Goal: Communication & Community: Answer question/provide support

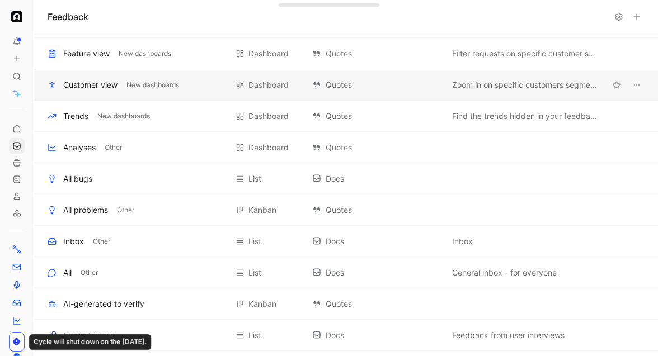
scroll to position [139, 0]
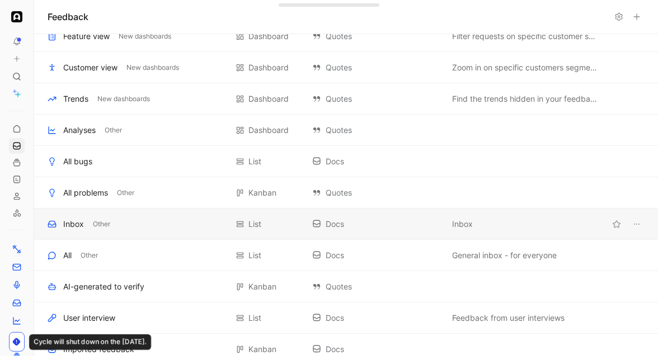
click at [77, 228] on div "Inbox" at bounding box center [73, 224] width 21 height 13
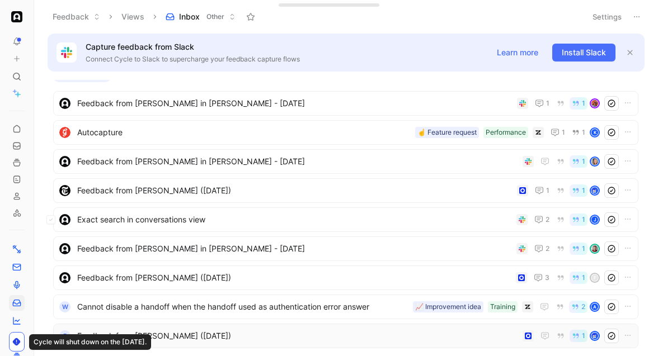
scroll to position [374, 0]
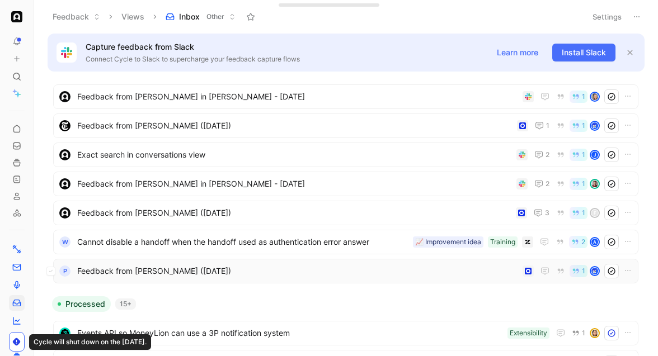
click at [200, 272] on span "Feedback from Anthony Lopez (Sep 03, 2025)" at bounding box center [297, 271] width 441 height 13
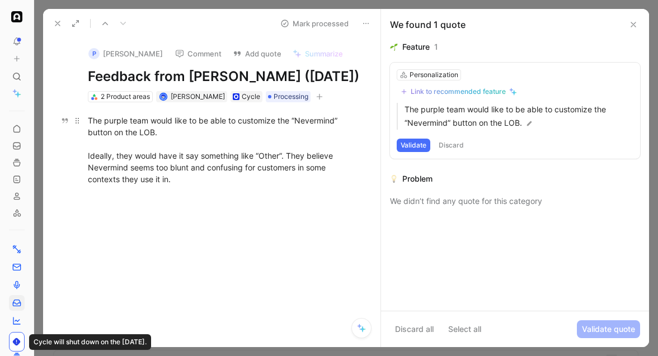
click at [214, 177] on div "The purple team would like to be able to customize the “Nevermind” button on th…" at bounding box center [223, 150] width 271 height 70
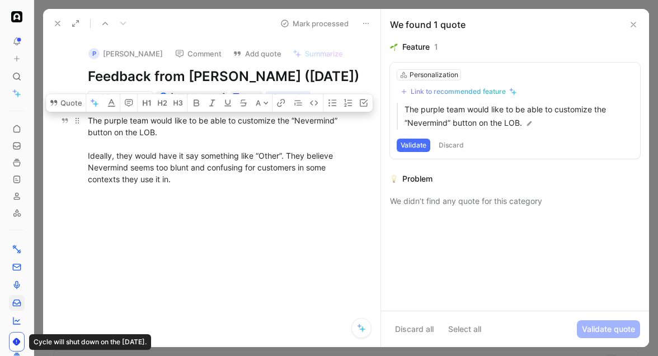
click at [214, 183] on div "The purple team would like to be able to customize the “Nevermind” button on th…" at bounding box center [223, 150] width 271 height 70
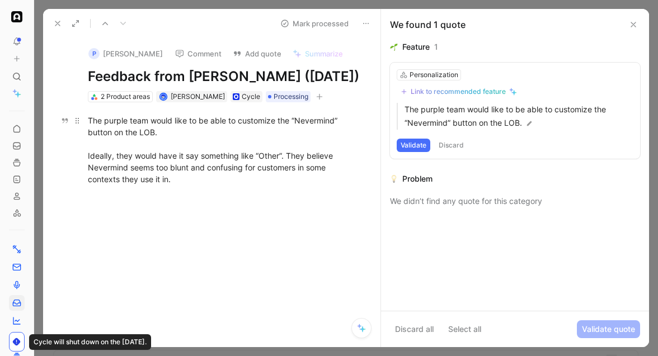
click at [216, 185] on div "The purple team would like to be able to customize the “Nevermind” button on th…" at bounding box center [223, 150] width 271 height 70
click at [144, 147] on div "The purple team would like to be able to customize the “Nevermind” button on th…" at bounding box center [223, 150] width 271 height 70
click at [149, 149] on div "The purple team would like to be able to customize the “Nevermind” button on th…" at bounding box center [223, 150] width 271 height 70
click at [105, 25] on icon at bounding box center [105, 23] width 9 height 9
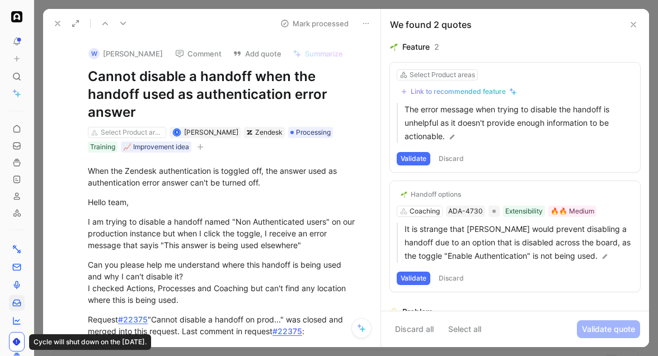
click at [117, 4] on div at bounding box center [346, 178] width 624 height 356
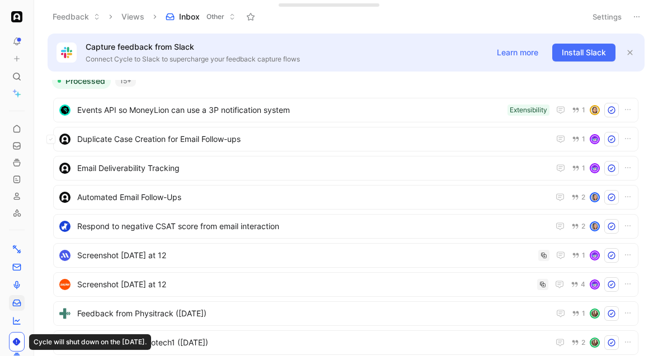
scroll to position [598, 0]
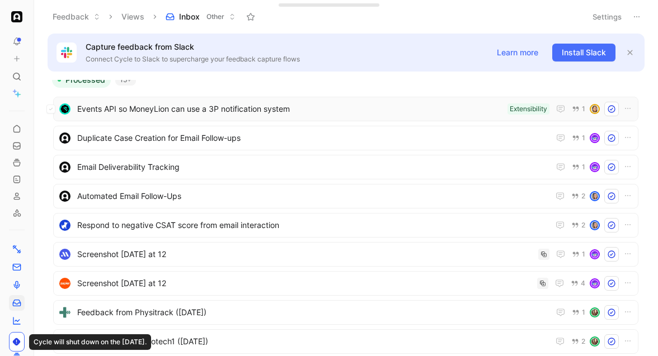
click at [150, 115] on span "Events API so MoneyLion can use a 3P notification system" at bounding box center [290, 108] width 426 height 13
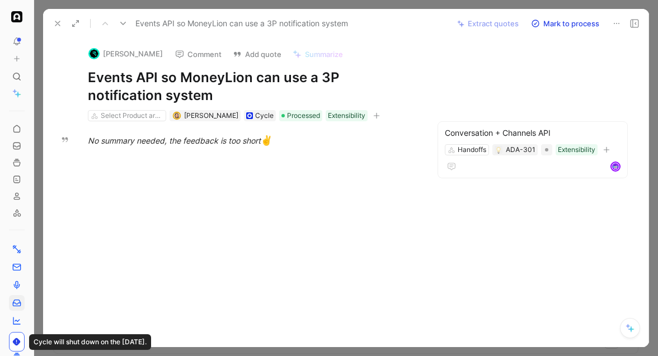
click at [364, 4] on div at bounding box center [346, 178] width 624 height 356
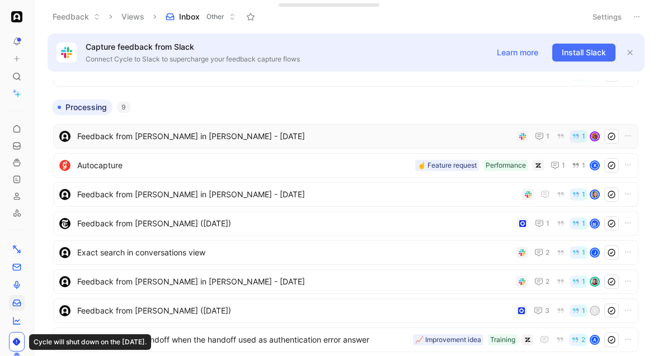
scroll to position [277, 0]
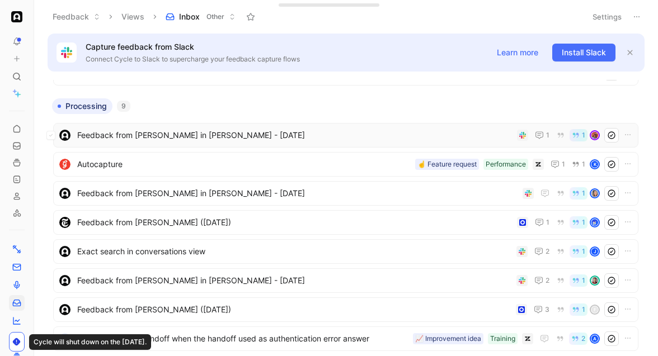
click at [191, 136] on span "Feedback from Thomas in Slack - 7/14/2025" at bounding box center [294, 135] width 435 height 13
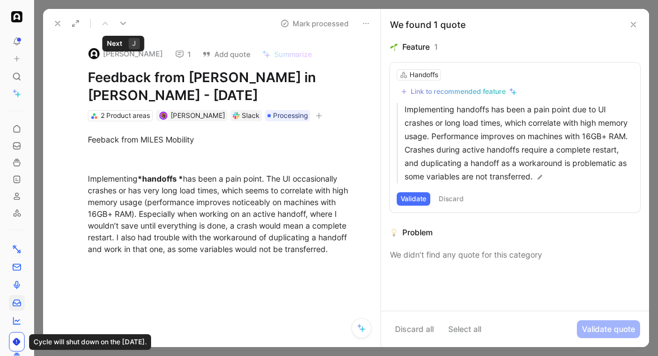
click at [121, 23] on use at bounding box center [123, 23] width 6 height 3
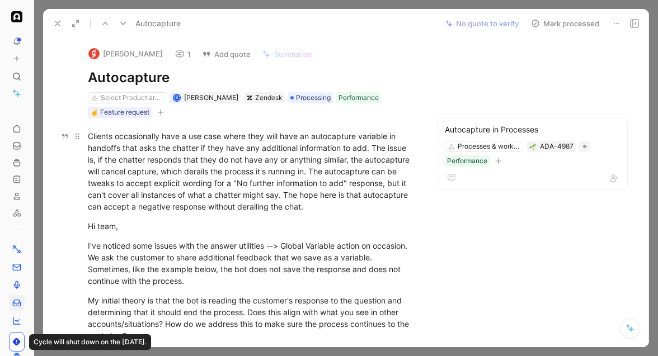
click at [201, 136] on div "Clients occasionally have a use case where they will have an autocapture variab…" at bounding box center [252, 171] width 328 height 82
click at [196, 142] on div "Clients occasionally have a use case where they will have an autocapture variab…" at bounding box center [252, 171] width 328 height 82
click at [179, 55] on icon at bounding box center [179, 54] width 9 height 9
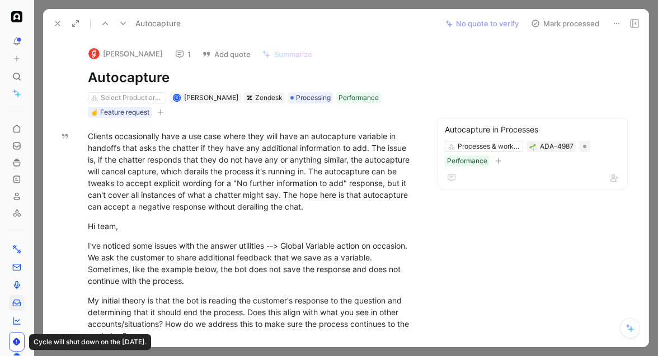
click at [122, 23] on icon at bounding box center [123, 23] width 9 height 9
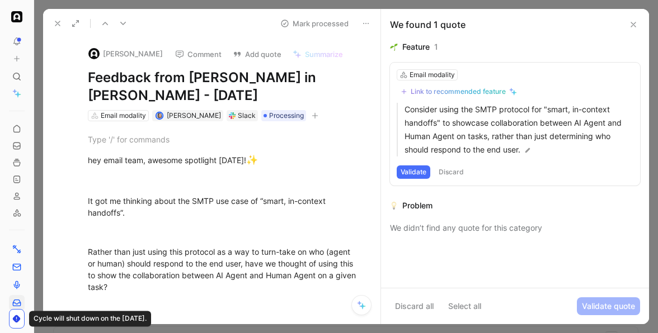
click at [199, 53] on button "Comment" at bounding box center [198, 54] width 56 height 16
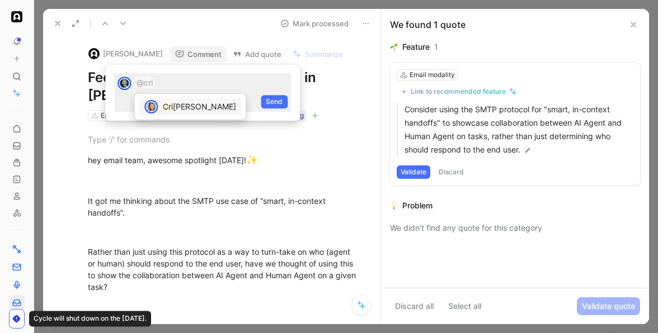
click at [177, 103] on span "stina Staicu" at bounding box center [204, 107] width 63 height 10
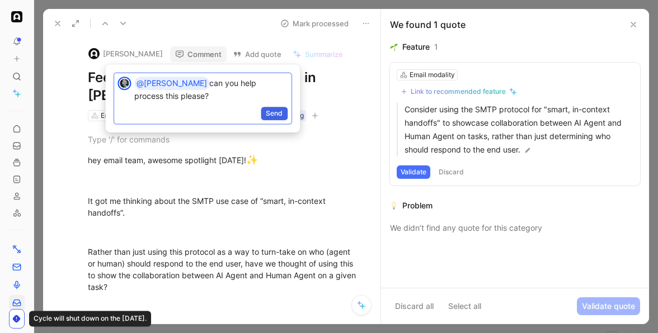
click at [276, 114] on span "Send" at bounding box center [274, 113] width 17 height 11
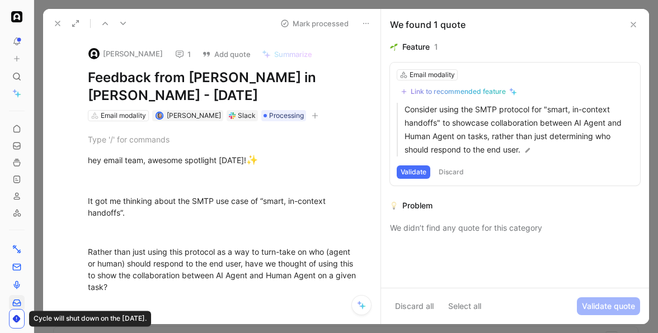
click at [121, 23] on use at bounding box center [123, 23] width 6 height 3
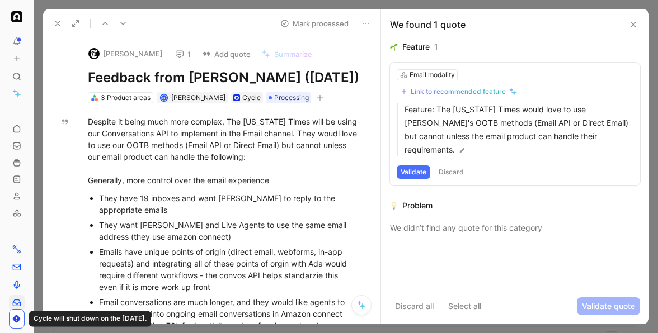
click at [170, 57] on button "1" at bounding box center [183, 54] width 26 height 16
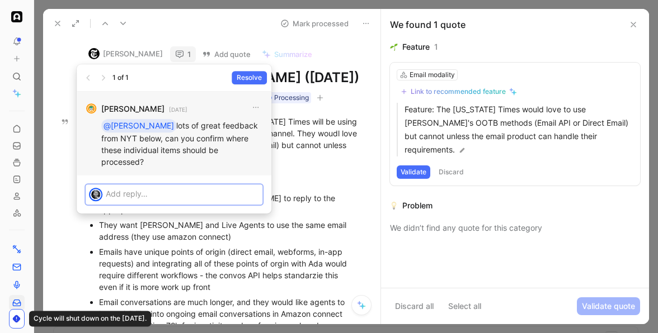
click at [157, 132] on p "@Cristina lots of great feedback from NYT below, can you confirm where these in…" at bounding box center [181, 143] width 161 height 49
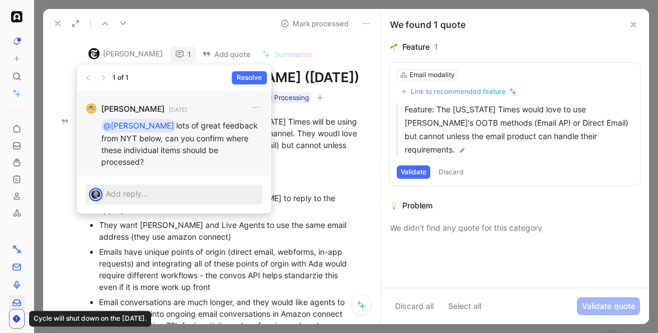
click at [157, 132] on p "@Cristina lots of great feedback from NYT below, can you confirm where these in…" at bounding box center [181, 143] width 161 height 49
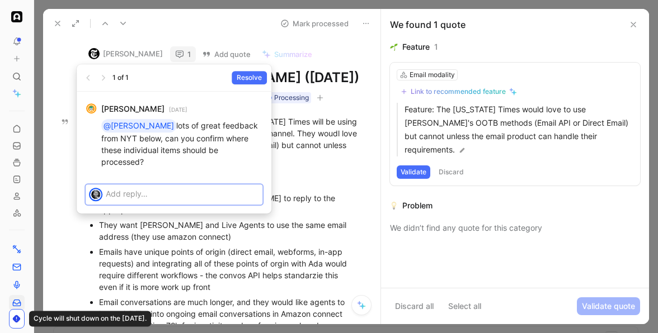
click at [147, 188] on p at bounding box center [182, 194] width 153 height 12
click at [144, 188] on p at bounding box center [182, 194] width 153 height 12
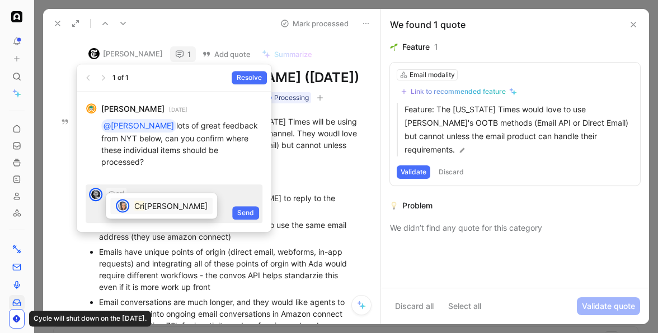
click at [149, 204] on span "stina Staicu" at bounding box center [175, 206] width 63 height 10
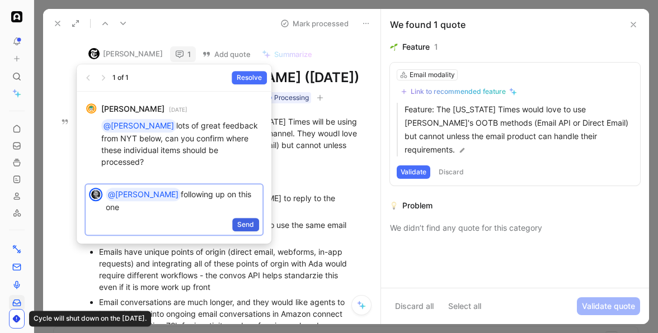
click at [251, 219] on span "Send" at bounding box center [245, 224] width 17 height 11
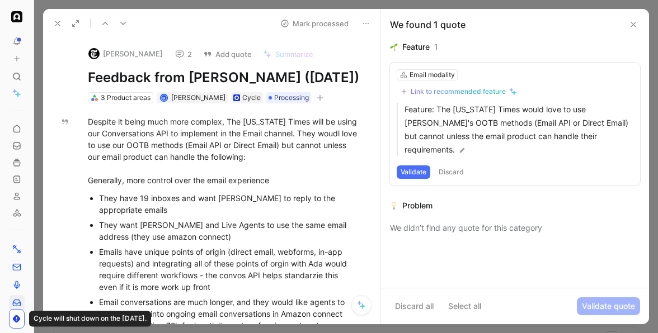
click at [122, 24] on icon at bounding box center [123, 23] width 9 height 9
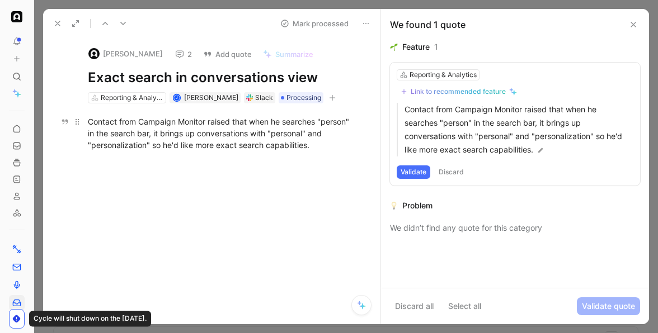
click at [228, 125] on div "Contact from Campaign Monitor raised that when he searches "person" in the sear…" at bounding box center [223, 133] width 271 height 35
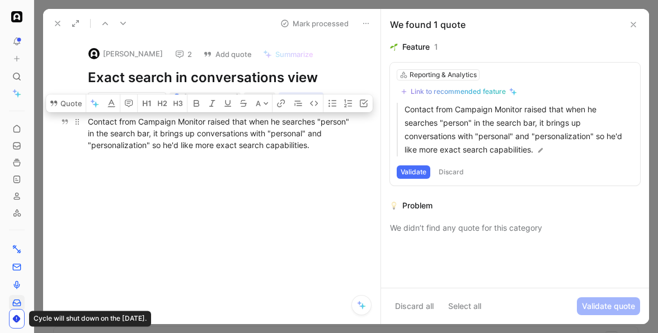
click at [230, 136] on div "Contact from Campaign Monitor raised that when he searches "person" in the sear…" at bounding box center [223, 133] width 271 height 35
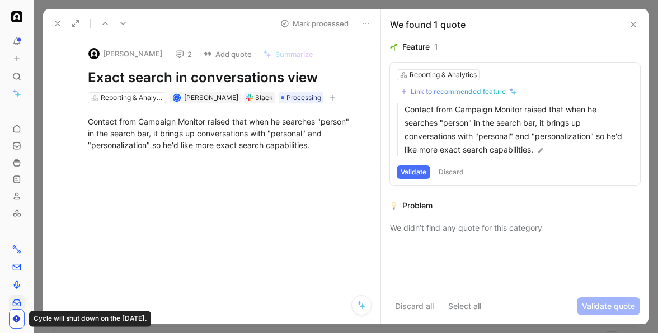
click at [170, 49] on button "2" at bounding box center [183, 54] width 27 height 16
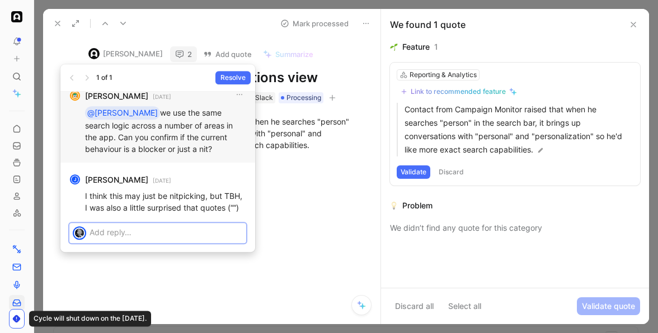
scroll to position [-14, 0]
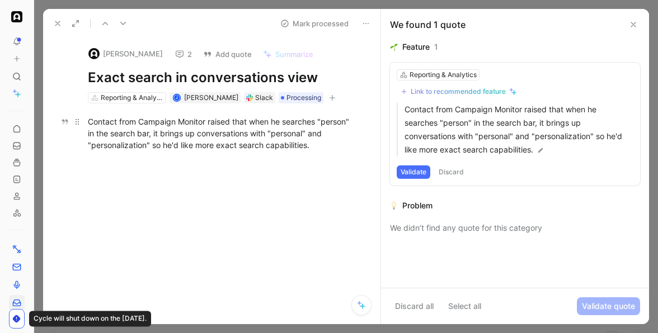
click at [237, 125] on div "Contact from Campaign Monitor raised that when he searches "person" in the sear…" at bounding box center [223, 133] width 271 height 35
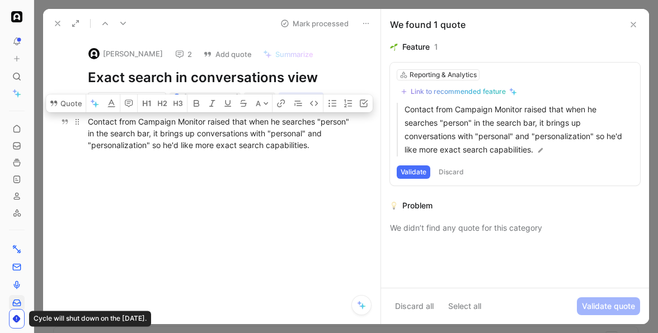
click at [263, 135] on div "Contact from Campaign Monitor raised that when he searches "person" in the sear…" at bounding box center [223, 133] width 271 height 35
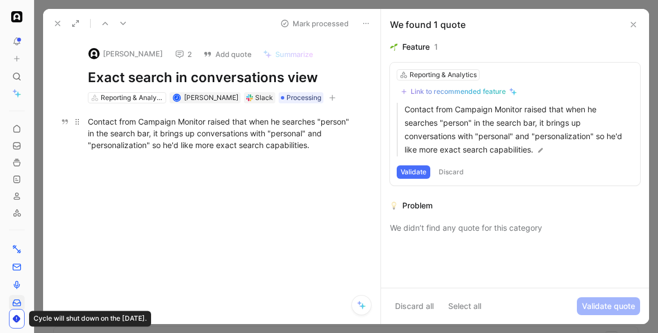
click at [202, 129] on div "Contact from Campaign Monitor raised that when he searches "person" in the sear…" at bounding box center [223, 133] width 271 height 35
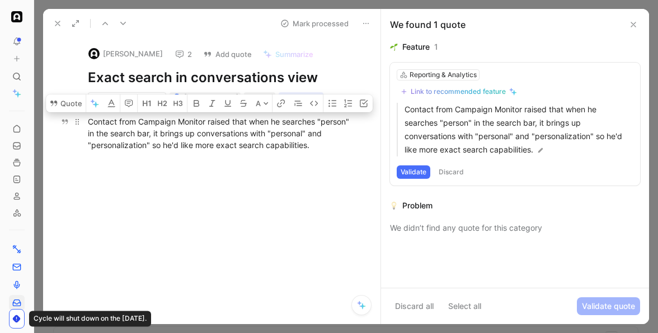
click at [175, 126] on div "Contact from Campaign Monitor raised that when he searches "person" in the sear…" at bounding box center [223, 133] width 271 height 35
drag, startPoint x: 89, startPoint y: 121, endPoint x: 217, endPoint y: 141, distance: 129.6
click at [217, 141] on div "Contact from Campaign Monitor raised that when he searches "person" in the sear…" at bounding box center [223, 133] width 271 height 35
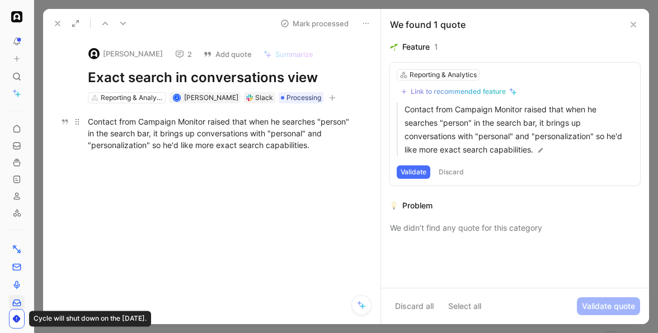
click at [170, 143] on div "Contact from Campaign Monitor raised that when he searches "person" in the sear…" at bounding box center [223, 133] width 271 height 35
click at [177, 137] on div "Contact from Campaign Monitor raised that when he searches "person" in the sear…" at bounding box center [223, 133] width 271 height 35
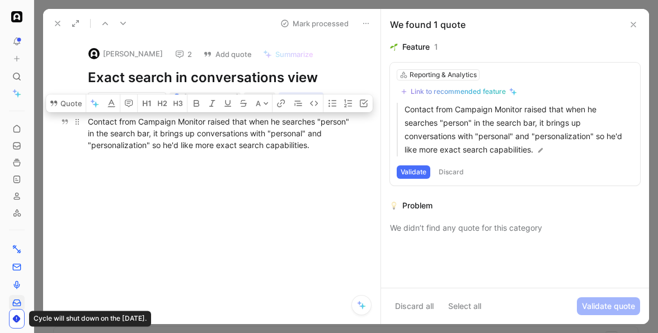
click at [342, 122] on div "Contact from Campaign Monitor raised that when he searches "person" in the sear…" at bounding box center [223, 133] width 271 height 35
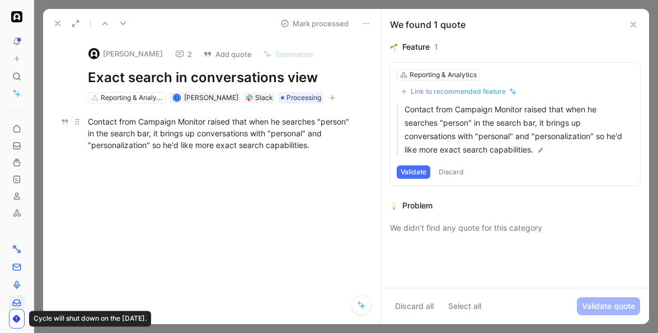
click at [236, 128] on div "Contact from Campaign Monitor raised that when he searches "person" in the sear…" at bounding box center [223, 133] width 271 height 35
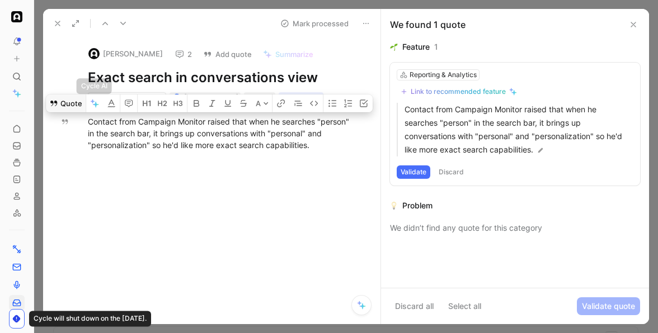
click at [64, 107] on button "Quote" at bounding box center [66, 104] width 40 height 18
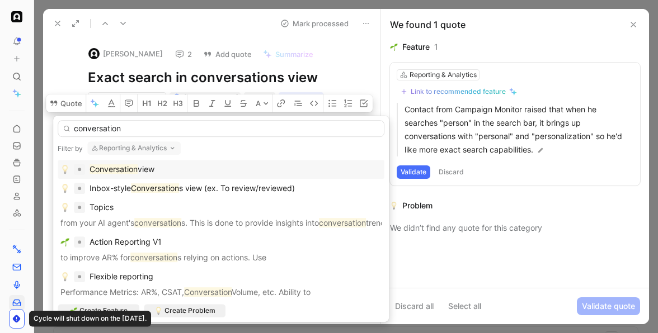
type input "conversation"
click at [163, 165] on div "Conversation view" at bounding box center [220, 169] width 321 height 13
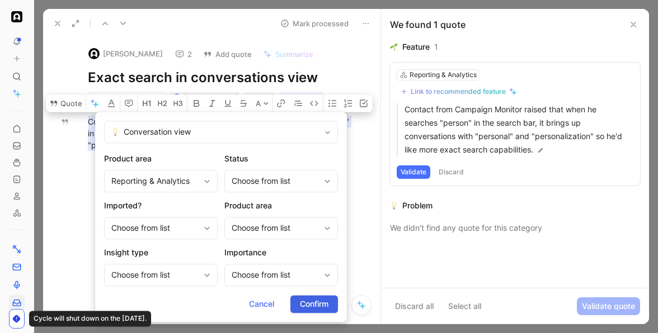
click at [317, 303] on span "Confirm" at bounding box center [314, 304] width 29 height 13
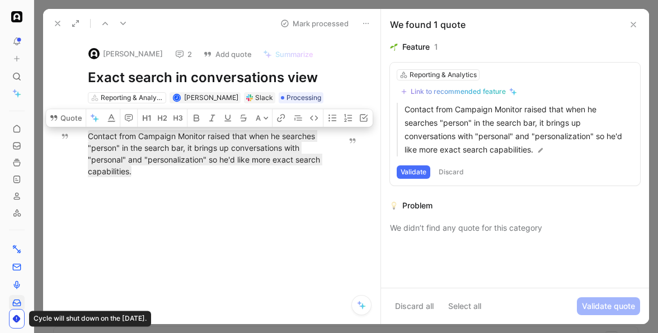
click at [312, 25] on button "Mark processed" at bounding box center [314, 24] width 78 height 16
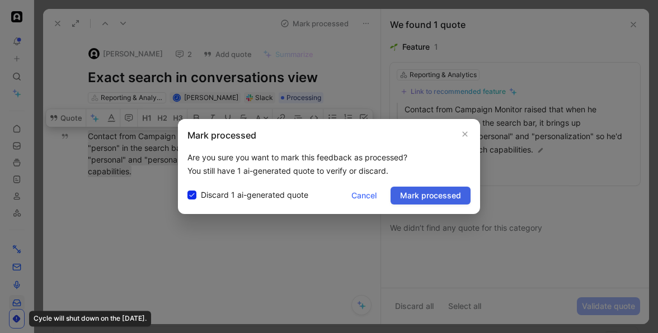
click at [418, 194] on span "Mark processed" at bounding box center [430, 195] width 61 height 13
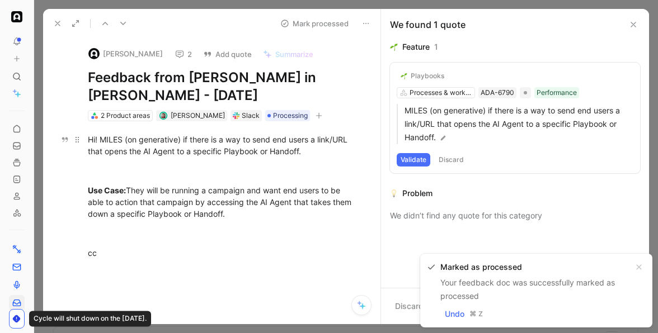
click at [202, 148] on div "Hi! MILES (on generative) if there is a way to send end users a link/URL that o…" at bounding box center [223, 145] width 271 height 23
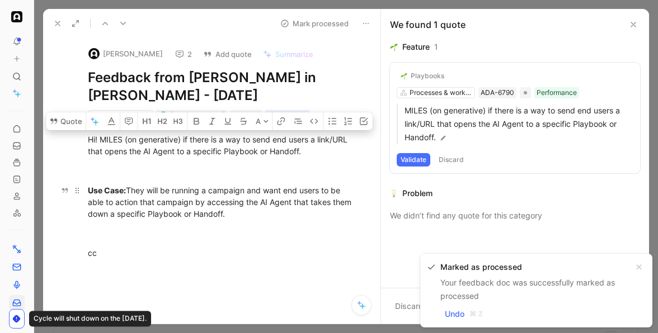
click at [210, 188] on div "Use Case: They will be running a campaign and want end users to be able to acti…" at bounding box center [223, 202] width 271 height 35
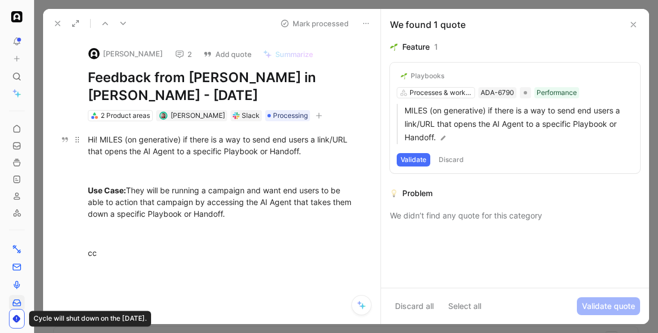
click at [196, 140] on div "Hi! MILES (on generative) if there is a way to send end users a link/URL that o…" at bounding box center [223, 145] width 271 height 23
click at [199, 152] on div "Hi! MILES (on generative) if there is a way to send end users a link/URL that o…" at bounding box center [223, 145] width 271 height 23
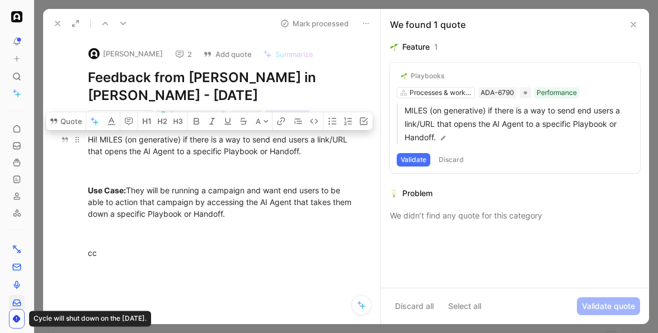
click at [204, 150] on div "Hi! MILES (on generative) if there is a way to send end users a link/URL that o…" at bounding box center [223, 145] width 271 height 23
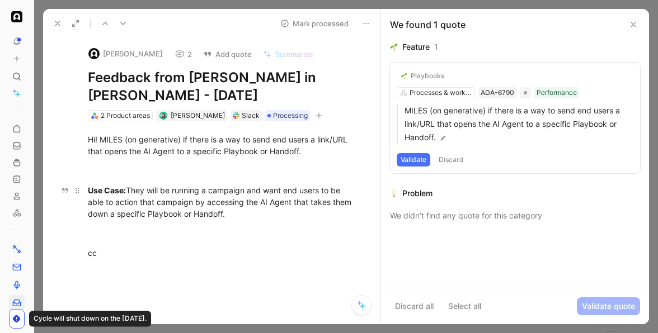
click at [208, 194] on div "Use Case: They will be running a campaign and want end users to be able to acti…" at bounding box center [223, 202] width 271 height 35
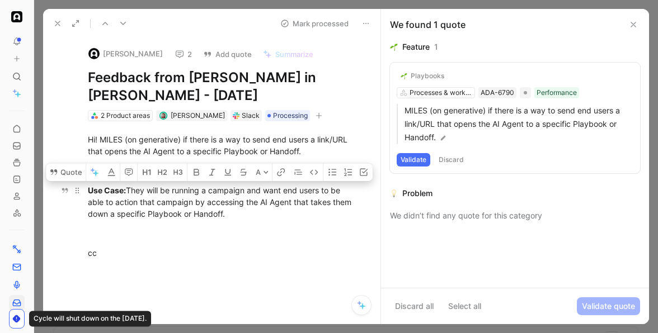
click at [197, 202] on div "Use Case: They will be running a campaign and want end users to be able to acti…" at bounding box center [223, 202] width 271 height 35
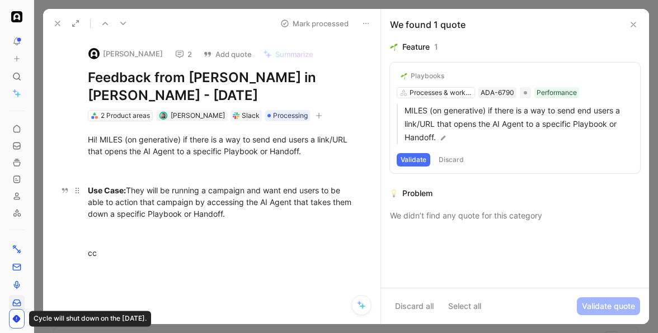
click at [219, 204] on div "Use Case: They will be running a campaign and want end users to be able to acti…" at bounding box center [223, 202] width 271 height 35
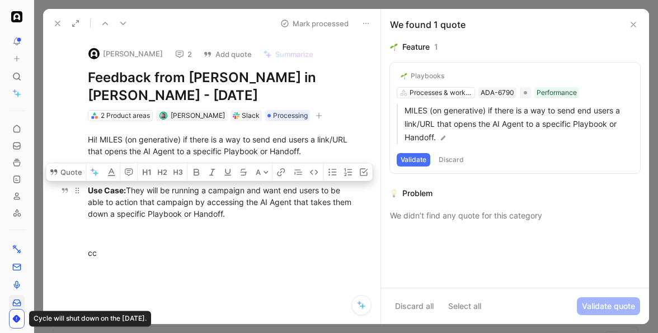
click at [219, 204] on div "Use Case: They will be running a campaign and want end users to be able to acti…" at bounding box center [223, 202] width 271 height 35
click at [237, 210] on div "Use Case: They will be running a campaign and want end users to be able to acti…" at bounding box center [223, 202] width 271 height 35
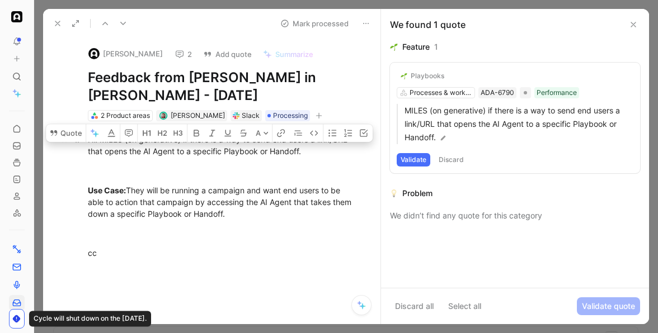
drag, startPoint x: 229, startPoint y: 216, endPoint x: 89, endPoint y: 148, distance: 154.9
click at [89, 148] on div "Hi! MILES (on generative) if there is a way to send end users a link/URL that o…" at bounding box center [224, 205] width 314 height 169
click at [89, 148] on div "Hi! MILES (on generative) if there is a way to send end users a link/URL that o…" at bounding box center [223, 145] width 271 height 23
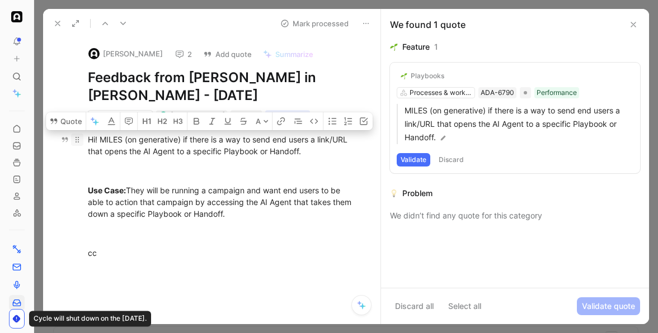
drag, startPoint x: 244, startPoint y: 214, endPoint x: 83, endPoint y: 138, distance: 178.2
click at [83, 138] on div "Hi! MILES (on generative) if there is a way to send end users a link/URL that o…" at bounding box center [224, 205] width 314 height 169
click at [70, 124] on button "Quote" at bounding box center [66, 121] width 40 height 18
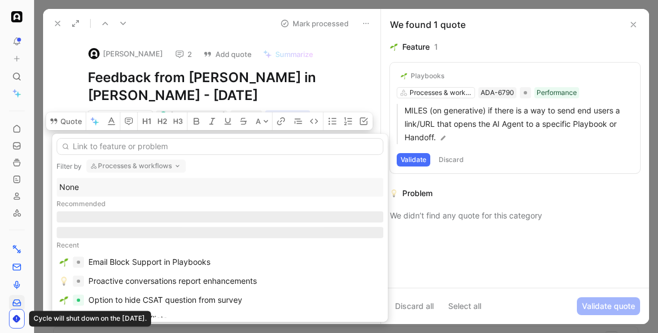
click at [129, 169] on button "Processes & workflows" at bounding box center [136, 165] width 100 height 13
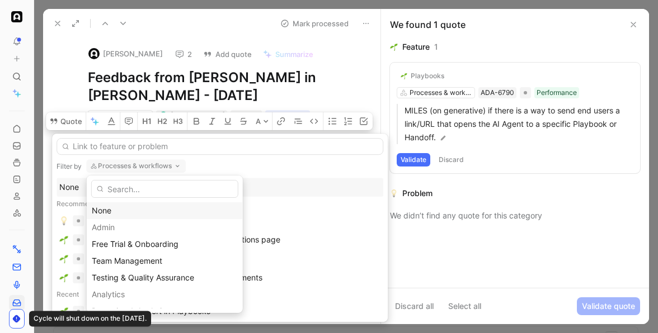
click at [139, 204] on div "None" at bounding box center [165, 210] width 146 height 13
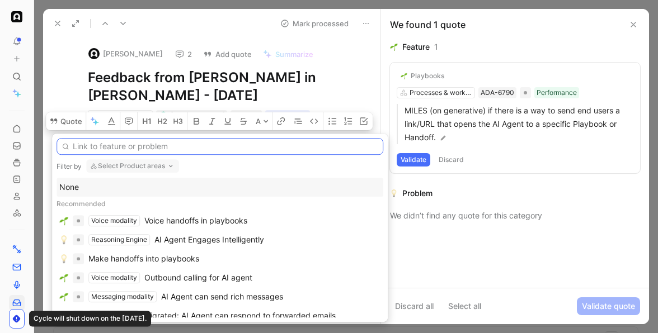
click at [133, 147] on input "text" at bounding box center [219, 146] width 327 height 17
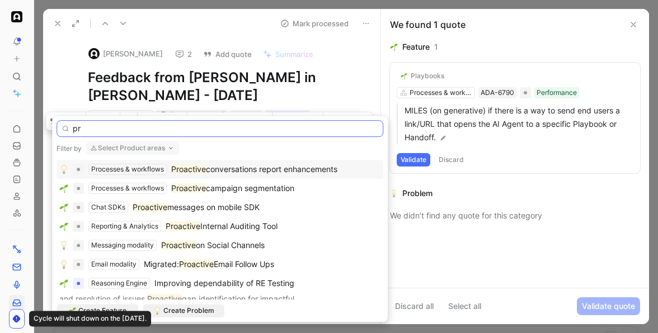
type input "p"
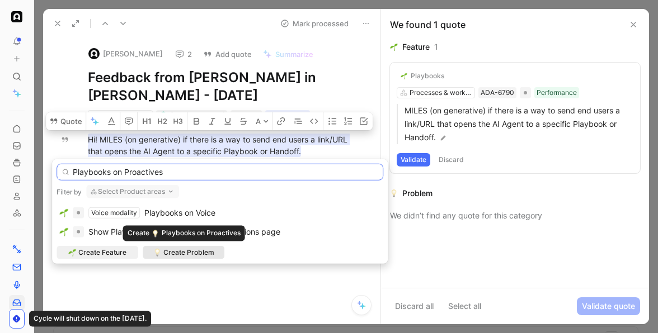
type input "Playbooks on Proactives"
click at [191, 253] on span "Create Problem" at bounding box center [188, 252] width 51 height 11
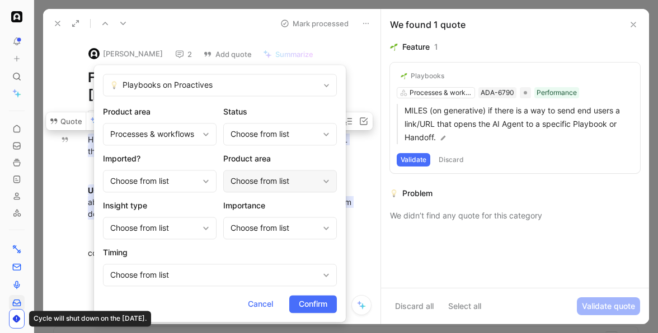
click at [273, 180] on div "Choose from list" at bounding box center [274, 181] width 88 height 13
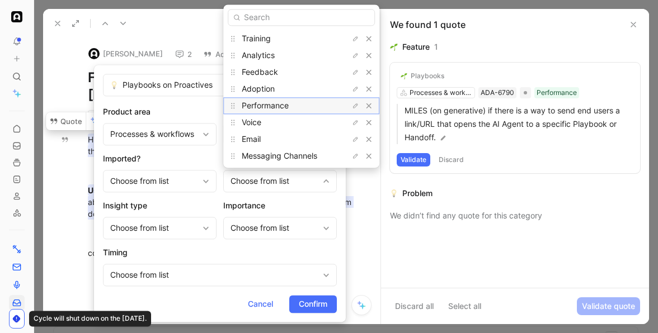
click at [282, 102] on span "Performance" at bounding box center [265, 106] width 47 height 10
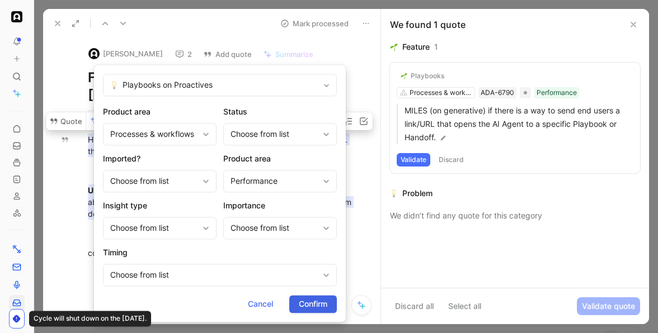
click at [315, 304] on span "Confirm" at bounding box center [313, 304] width 29 height 13
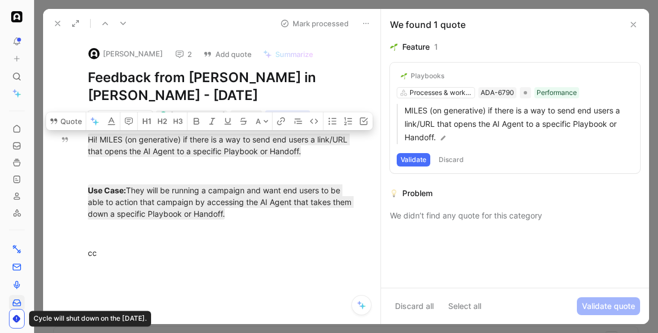
click at [315, 25] on button "Mark processed" at bounding box center [314, 24] width 78 height 16
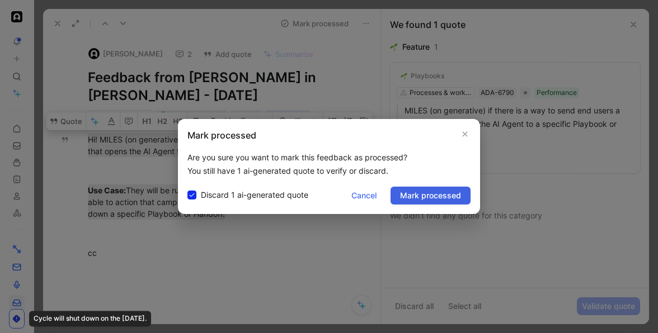
click at [418, 196] on span "Mark processed" at bounding box center [430, 195] width 61 height 13
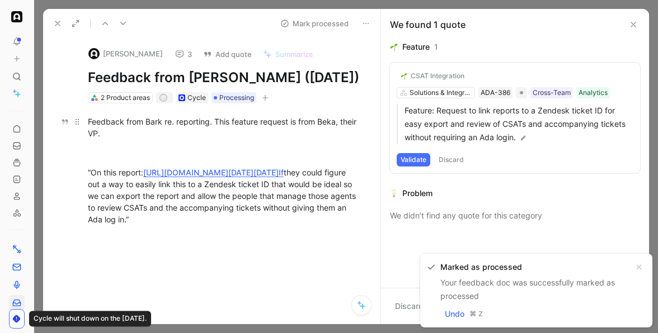
click at [198, 139] on div "Feedback from Bark re. reporting. This feature request is from Beka, their VP." at bounding box center [223, 127] width 271 height 23
click at [158, 139] on div "Feedback from Bark re. reporting. This feature request is from Beka, their VP." at bounding box center [223, 127] width 271 height 23
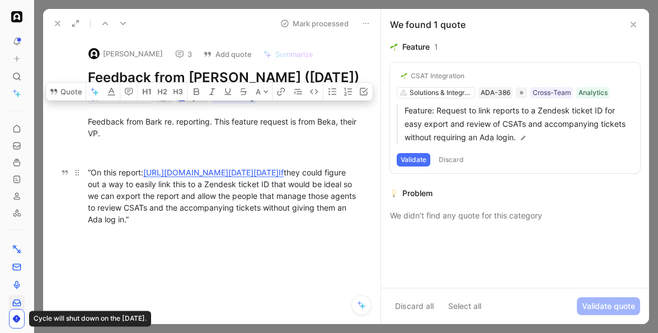
click at [218, 224] on span "they could figure out a way to easily link this to a Zendesk ticket ID that wou…" at bounding box center [223, 196] width 270 height 56
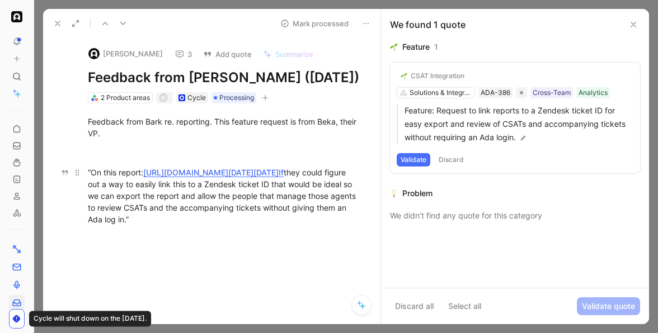
click at [218, 224] on span "they could figure out a way to easily link this to a Zendesk ticket ID that wou…" at bounding box center [223, 196] width 270 height 56
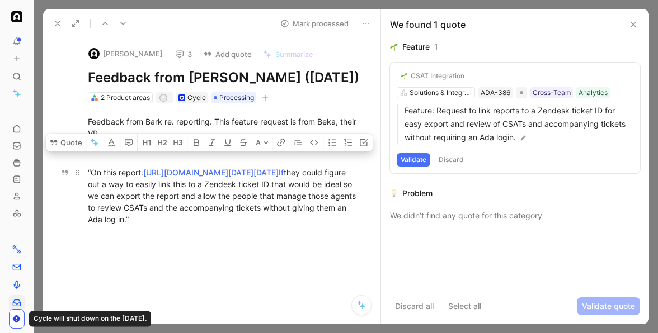
click at [219, 224] on span "they could figure out a way to easily link this to a Zendesk ticket ID that wou…" at bounding box center [223, 196] width 270 height 56
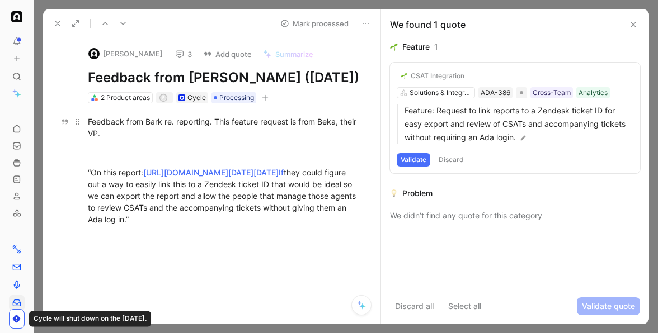
click at [168, 139] on div "Feedback from Bark re. reporting. This feature request is from Beka, their VP." at bounding box center [223, 127] width 271 height 23
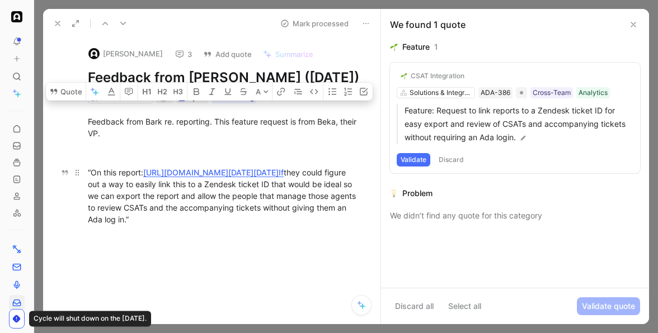
click at [216, 224] on span "they could figure out a way to easily link this to a Zendesk ticket ID that wou…" at bounding box center [223, 196] width 270 height 56
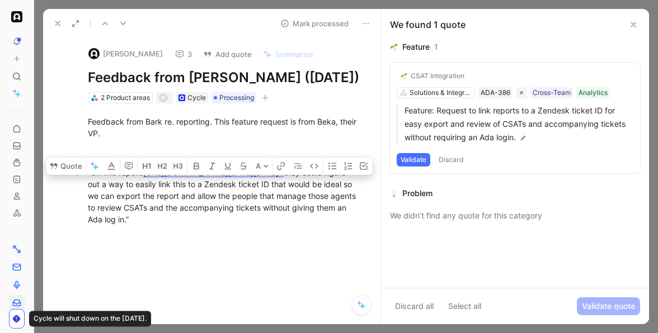
drag, startPoint x: 198, startPoint y: 214, endPoint x: 213, endPoint y: 218, distance: 15.8
click at [213, 218] on div "“ On this report: [URL][DOMAIN_NAME][DATE][DATE] If they could figure out a way…" at bounding box center [223, 196] width 271 height 59
click at [215, 216] on span "they could figure out a way to easily link this to a Zendesk ticket ID that wou…" at bounding box center [223, 196] width 270 height 56
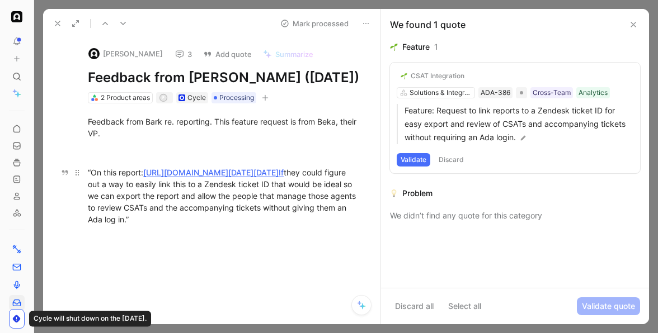
click at [190, 211] on span "they could figure out a way to easily link this to a Zendesk ticket ID that wou…" at bounding box center [223, 196] width 270 height 56
click at [242, 216] on span "they could figure out a way to easily link this to a Zendesk ticket ID that wou…" at bounding box center [223, 196] width 270 height 56
click at [281, 225] on div "“ On this report: [URL][DOMAIN_NAME][DATE][DATE] If they could figure out a way…" at bounding box center [223, 196] width 271 height 59
click at [256, 177] on link "https://bark-gen.ada.support/insights/reports/agent_satisfaction_score?ed=2025-…" at bounding box center [213, 173] width 140 height 10
click at [290, 224] on span "they could figure out a way to easily link this to a Zendesk ticket ID that wou…" at bounding box center [223, 196] width 270 height 56
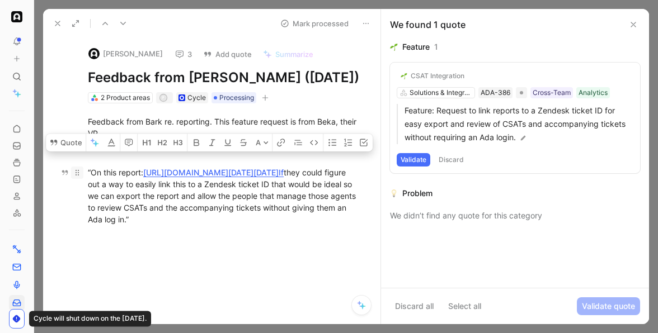
drag, startPoint x: 306, startPoint y: 248, endPoint x: 83, endPoint y: 189, distance: 231.1
click at [83, 189] on p "“ On this report: [URL][DOMAIN_NAME][DATE][DATE] If they could figure out a way…" at bounding box center [224, 195] width 314 height 65
click at [61, 152] on button "Quote" at bounding box center [66, 143] width 40 height 18
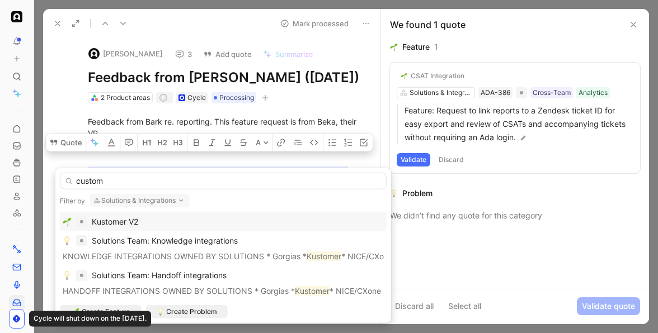
type input "custom"
click at [173, 199] on button "Solutions & Integrations" at bounding box center [139, 200] width 100 height 13
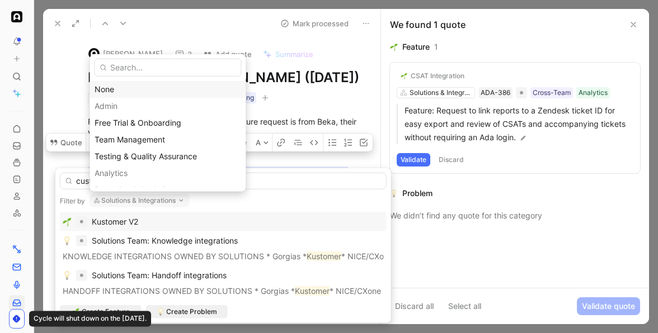
click at [178, 90] on div "None" at bounding box center [168, 88] width 146 height 13
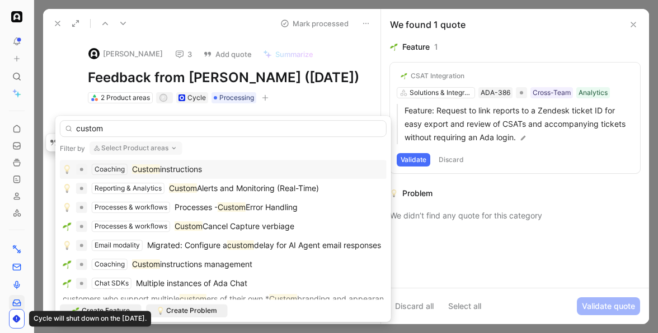
click at [152, 183] on div "Reporting & Analytics" at bounding box center [128, 188] width 67 height 11
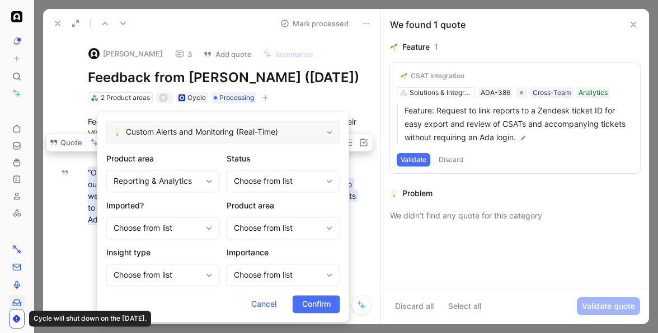
click at [175, 132] on span "Custom Alerts and Monitoring (Real-Time)" at bounding box center [224, 131] width 196 height 13
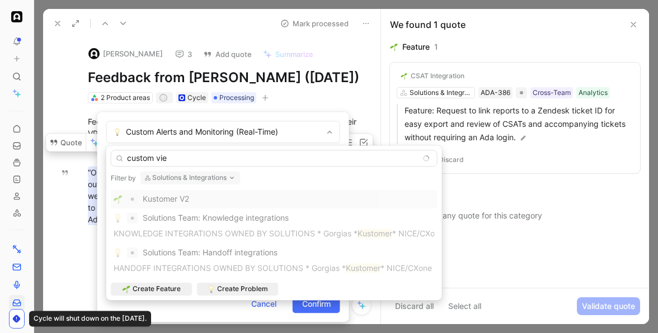
click at [194, 179] on button "Solutions & Integrations" at bounding box center [190, 177] width 100 height 13
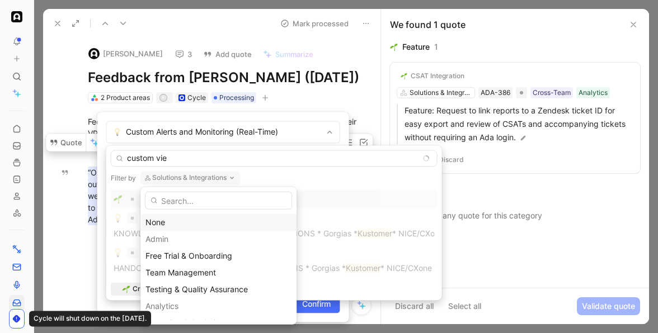
click at [201, 216] on div "None" at bounding box center [218, 222] width 146 height 13
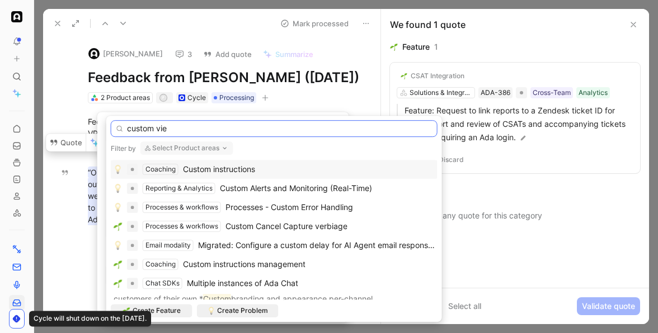
click at [211, 128] on input "custom vie" at bounding box center [274, 128] width 327 height 17
click at [193, 128] on input "custom views" at bounding box center [274, 128] width 327 height 17
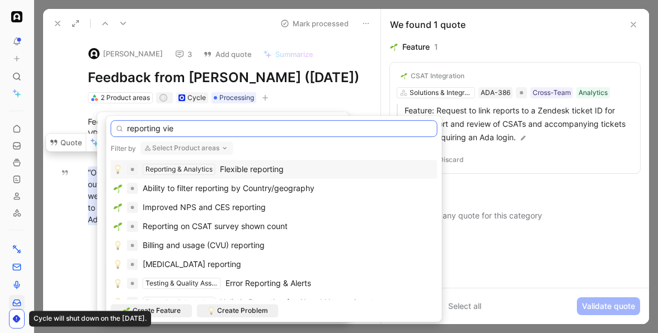
type input "reporting vie"
click at [246, 168] on span "Flexible reporting" at bounding box center [252, 169] width 64 height 10
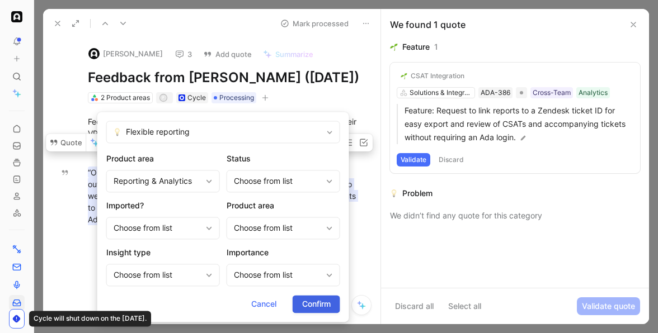
click at [312, 304] on span "Confirm" at bounding box center [316, 304] width 29 height 13
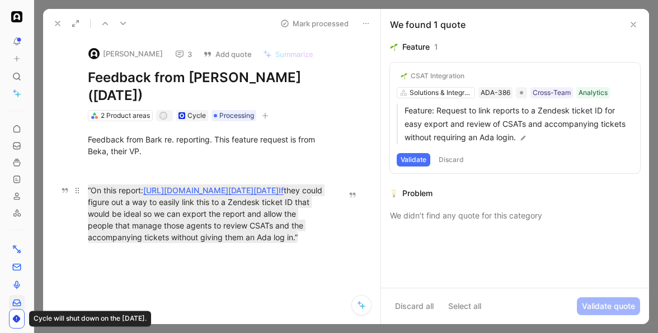
click at [337, 244] on p "“ On this report: [URL][DOMAIN_NAME][DATE][DATE] If they could figure out a way…" at bounding box center [206, 213] width 279 height 65
click at [308, 20] on button "Mark processed" at bounding box center [314, 24] width 78 height 16
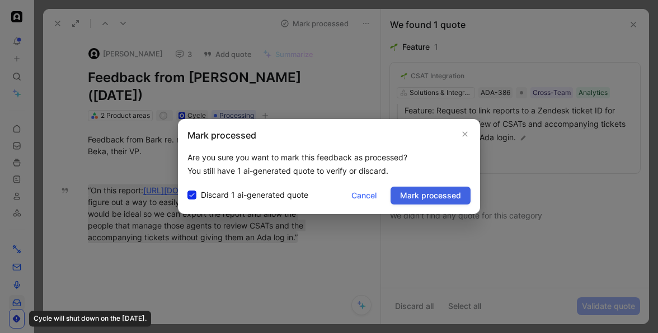
click at [413, 196] on span "Mark processed" at bounding box center [430, 195] width 61 height 13
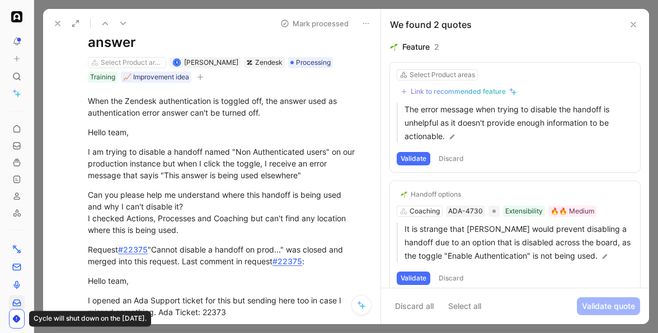
scroll to position [72, 0]
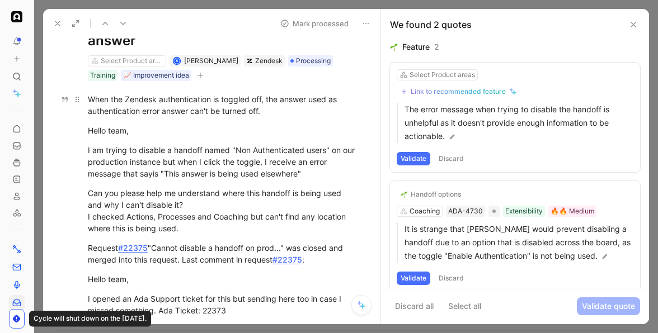
click at [114, 98] on div "When the Zendesk authentication is toggled off, the answer used as authenticati…" at bounding box center [223, 104] width 271 height 23
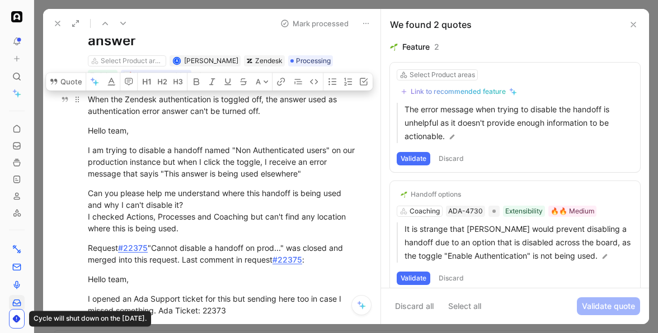
click at [200, 98] on div "When the Zendesk authentication is toggled off, the answer used as authenticati…" at bounding box center [223, 104] width 271 height 23
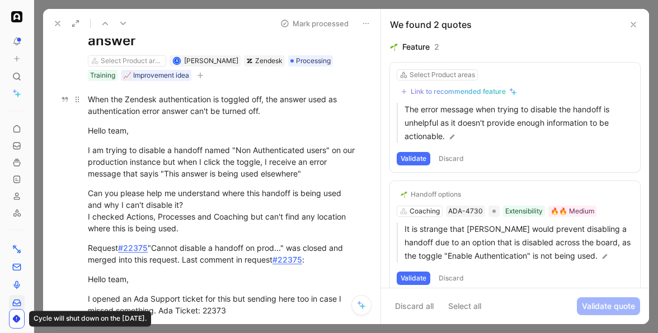
click at [206, 109] on div "When the Zendesk authentication is toggled off, the answer used as authenticati…" at bounding box center [223, 104] width 271 height 23
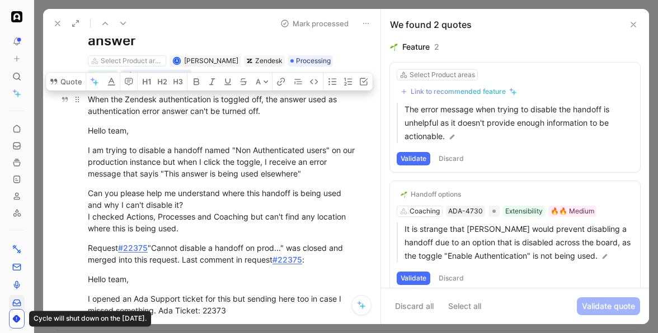
click at [206, 109] on div "When the Zendesk authentication is toggled off, the answer used as authenticati…" at bounding box center [223, 104] width 271 height 23
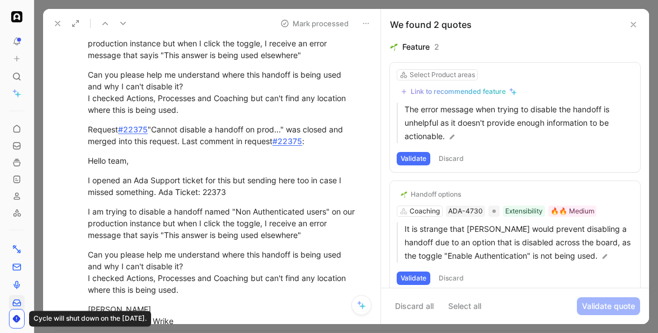
scroll to position [0, 0]
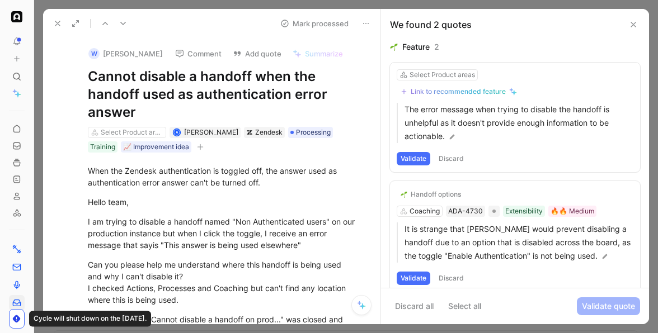
click at [193, 172] on div "When the Zendesk authentication is toggled off, the answer used as authenticati…" at bounding box center [223, 176] width 271 height 23
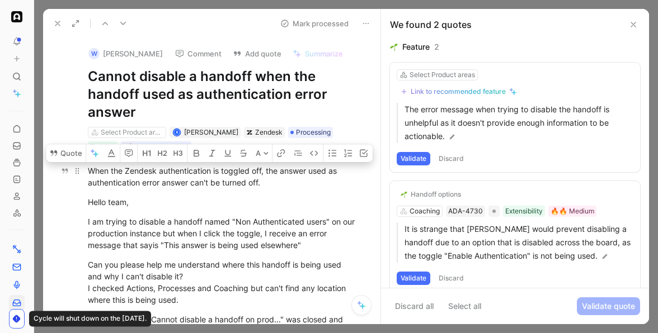
click at [203, 181] on div "When the Zendesk authentication is toggled off, the answer used as authenticati…" at bounding box center [223, 176] width 271 height 23
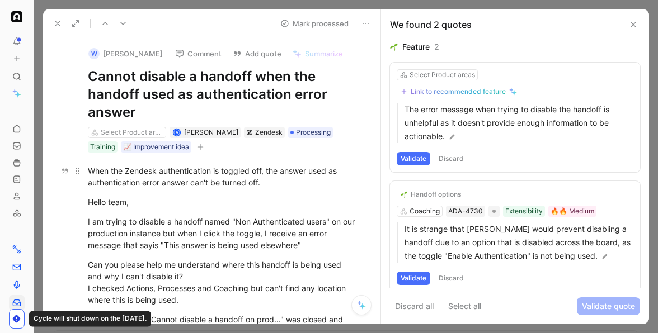
click at [212, 174] on div "When the Zendesk authentication is toggled off, the answer used as authenticati…" at bounding box center [223, 176] width 271 height 23
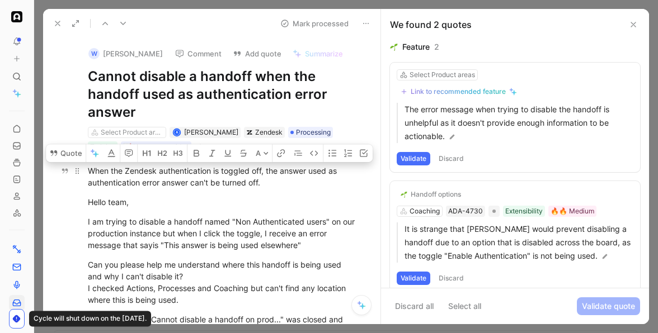
click at [215, 186] on div "When the Zendesk authentication is toggled off, the answer used as authenticati…" at bounding box center [223, 176] width 271 height 23
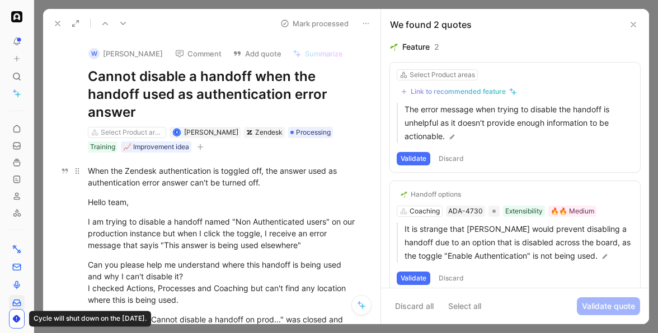
click at [189, 173] on div "When the Zendesk authentication is toggled off, the answer used as authenticati…" at bounding box center [223, 176] width 271 height 23
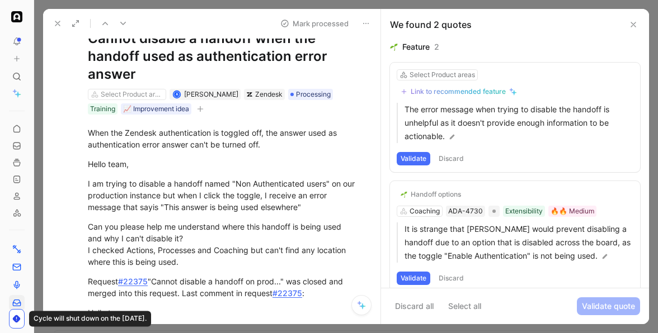
scroll to position [36, 0]
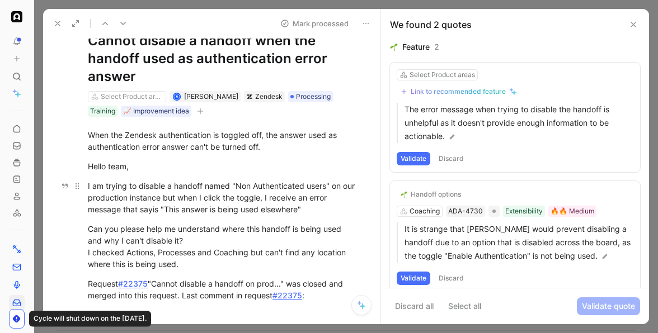
click at [260, 194] on div "I am trying to disable a handoff named "Non Authenticated users" on our product…" at bounding box center [223, 197] width 271 height 35
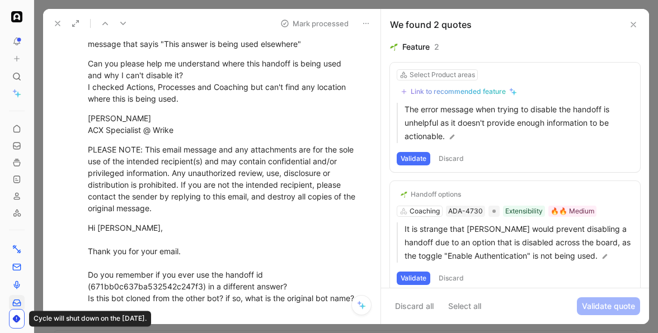
scroll to position [0, 0]
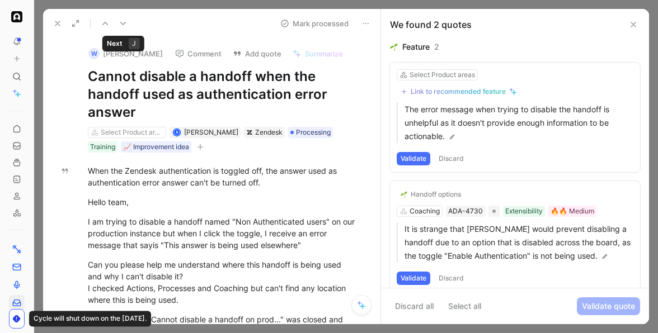
click at [126, 21] on icon at bounding box center [123, 23] width 9 height 9
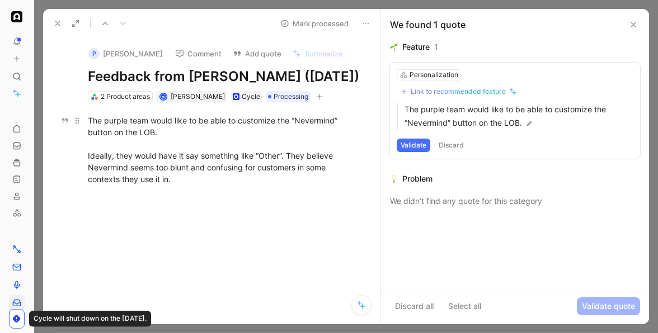
click at [200, 141] on div "The purple team would like to be able to customize the “Nevermind” button on th…" at bounding box center [223, 150] width 271 height 70
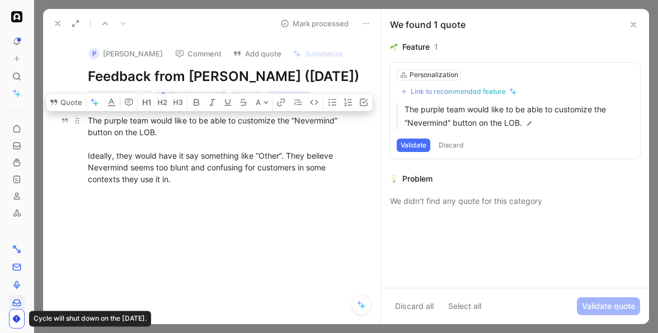
click at [160, 151] on div "The purple team would like to be able to customize the “Nevermind” button on th…" at bounding box center [223, 150] width 271 height 70
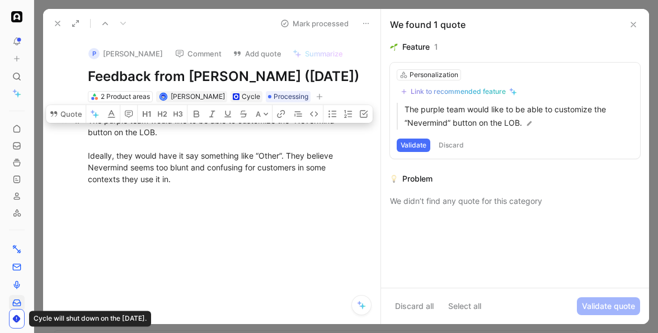
drag, startPoint x: 155, startPoint y: 151, endPoint x: 142, endPoint y: 150, distance: 12.9
click at [142, 150] on div "The purple team would like to be able to customize the “Nevermind” button on th…" at bounding box center [223, 150] width 271 height 70
click at [139, 150] on div "The purple team would like to be able to customize the “Nevermind” button on th…" at bounding box center [223, 150] width 271 height 70
drag, startPoint x: 140, startPoint y: 149, endPoint x: 153, endPoint y: 150, distance: 12.9
click at [153, 150] on div "The purple team would like to be able to customize the “Nevermind” button on th…" at bounding box center [223, 150] width 271 height 70
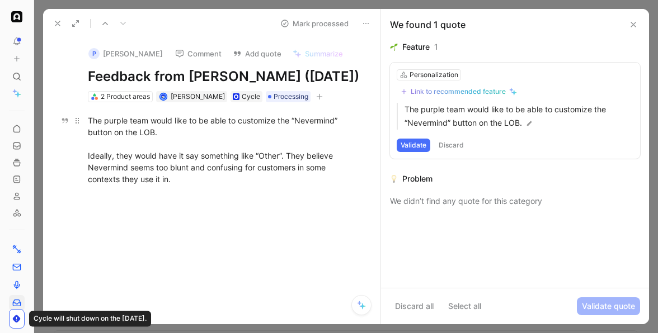
click at [158, 150] on div "The purple team would like to be able to customize the “Nevermind” button on th…" at bounding box center [223, 150] width 271 height 70
click at [232, 177] on div "The purple team would like to be able to customize the “Nevermind” button on th…" at bounding box center [223, 150] width 271 height 70
click at [239, 185] on div "The purple team would like to be able to customize the “Nevermind” button on th…" at bounding box center [223, 150] width 271 height 70
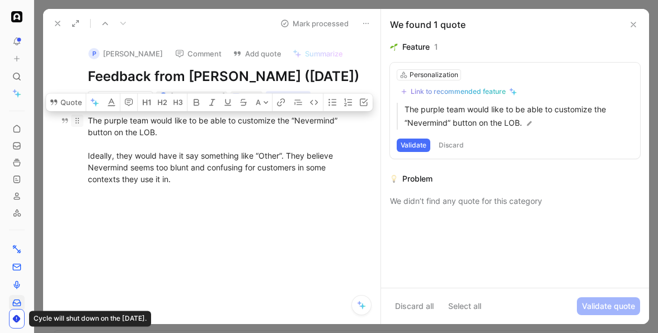
drag, startPoint x: 239, startPoint y: 200, endPoint x: 78, endPoint y: 137, distance: 173.6
click at [78, 137] on p "The purple team would like to be able to customize the “Nevermind” button on th…" at bounding box center [224, 149] width 314 height 77
click at [67, 111] on button "Quote" at bounding box center [66, 102] width 40 height 18
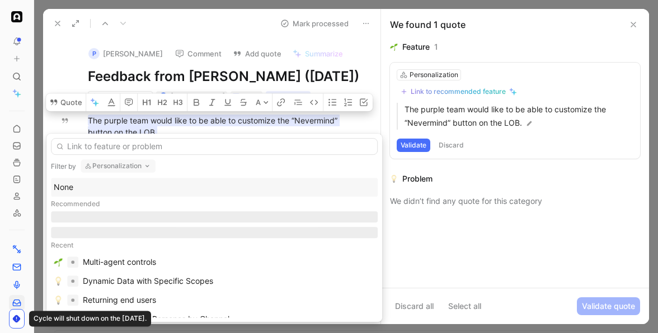
click at [139, 166] on button "Personalization" at bounding box center [118, 165] width 75 height 13
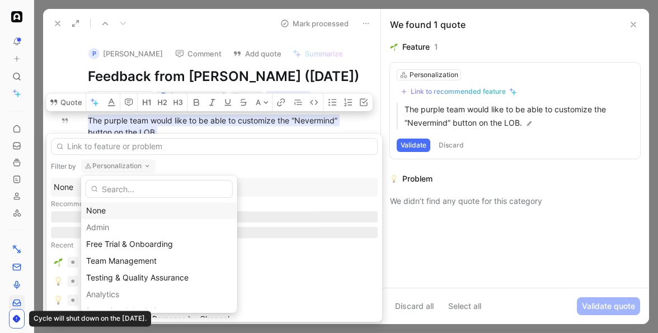
click at [136, 210] on div "None" at bounding box center [159, 210] width 146 height 13
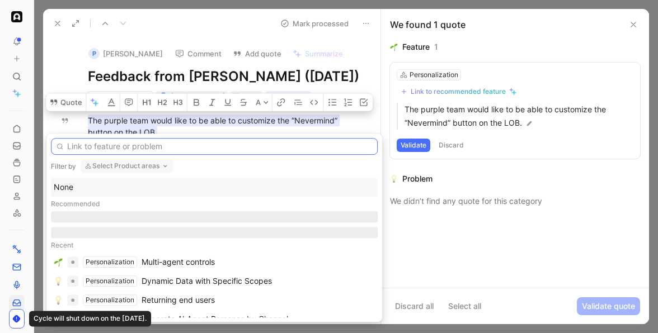
click at [133, 147] on input "text" at bounding box center [214, 146] width 327 height 17
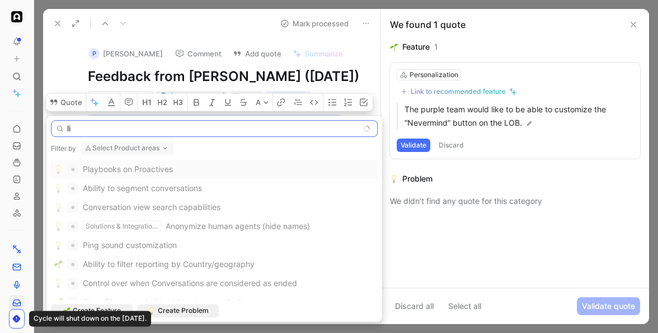
type input "l"
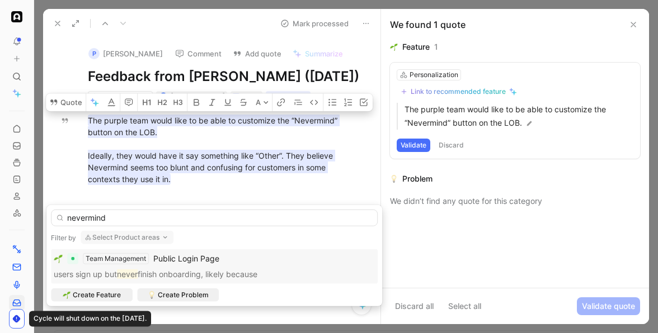
click at [150, 235] on button "Select Product areas" at bounding box center [127, 237] width 93 height 13
click at [163, 218] on input "nevermind" at bounding box center [214, 218] width 327 height 17
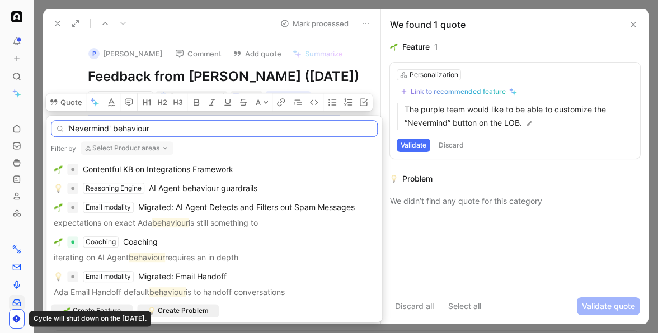
click at [114, 130] on input "'Nevermind' behaviour" at bounding box center [214, 128] width 327 height 17
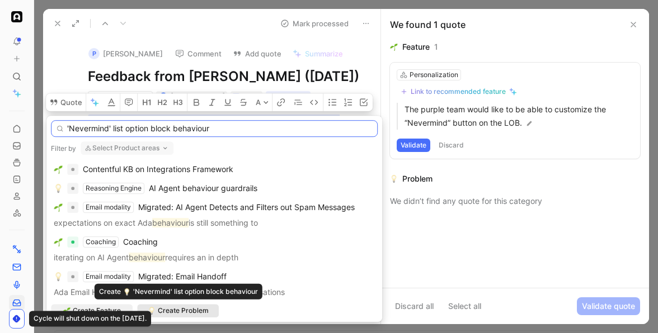
type input "'Nevermind' list option block behaviour"
click at [186, 310] on span "Create Problem" at bounding box center [183, 310] width 51 height 11
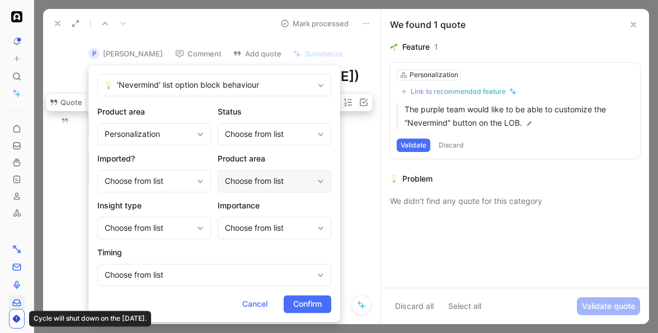
click at [277, 185] on div "Choose from list" at bounding box center [269, 181] width 88 height 13
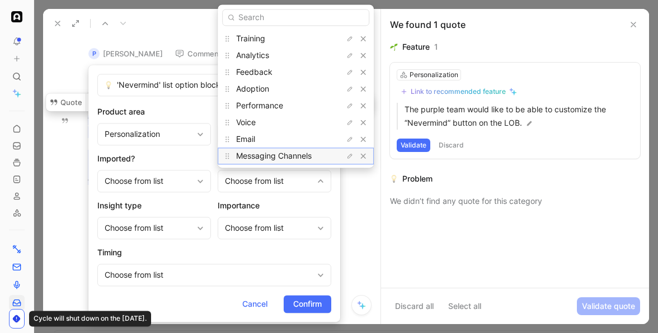
click at [280, 155] on span "Messaging Channels" at bounding box center [274, 156] width 76 height 10
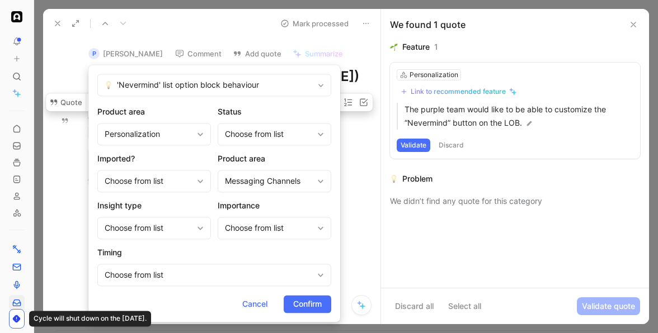
click at [275, 199] on h2 "Importance" at bounding box center [275, 205] width 114 height 13
click at [296, 307] on span "Confirm" at bounding box center [307, 304] width 29 height 13
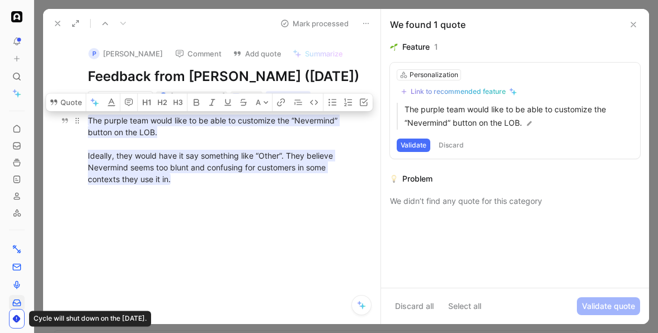
click at [309, 185] on mark "The purple team would like to be able to customize the “Nevermind” button on th…" at bounding box center [214, 150] width 252 height 70
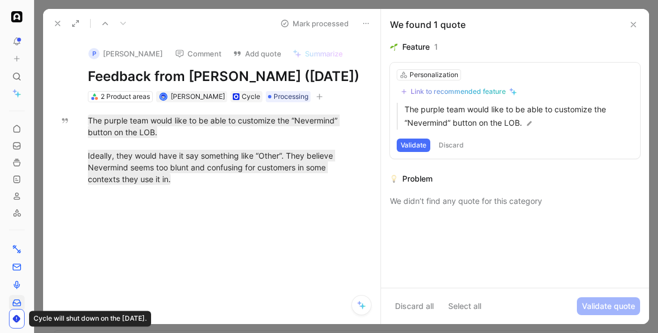
click at [328, 25] on button "Mark processed" at bounding box center [314, 24] width 78 height 16
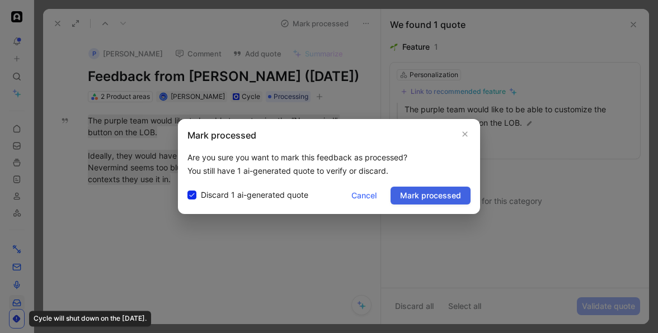
click at [408, 190] on span "Mark processed" at bounding box center [430, 195] width 61 height 13
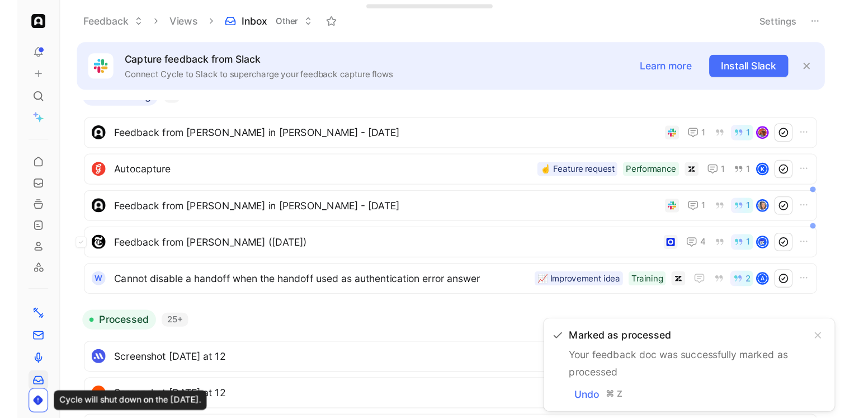
scroll to position [292, 0]
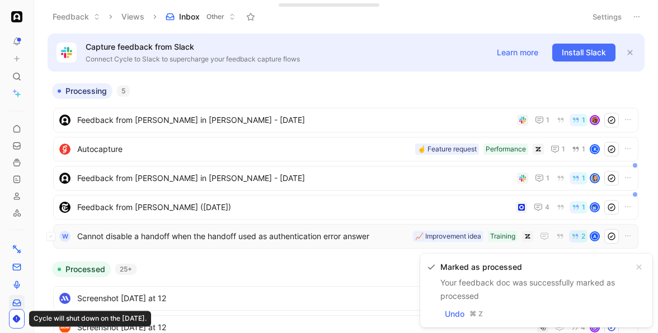
click at [225, 225] on div "W Cannot disable a handoff when the handoff used as authentication error answer…" at bounding box center [345, 236] width 585 height 25
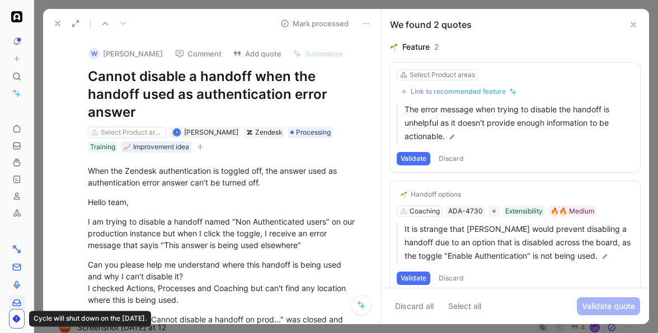
click at [108, 20] on icon at bounding box center [105, 23] width 9 height 9
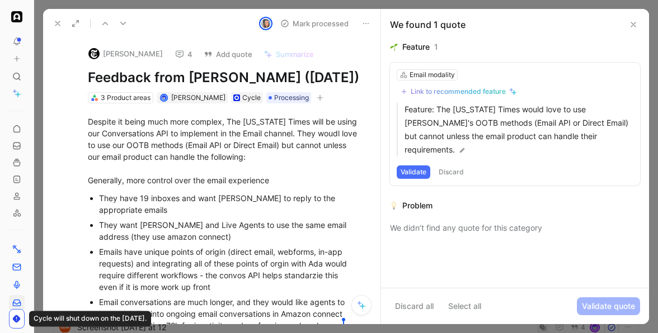
click at [59, 20] on icon at bounding box center [57, 23] width 9 height 9
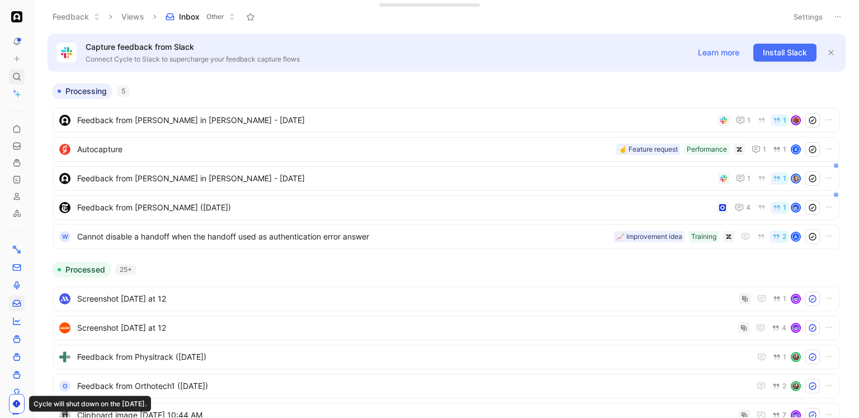
click at [18, 76] on icon at bounding box center [16, 76] width 9 height 9
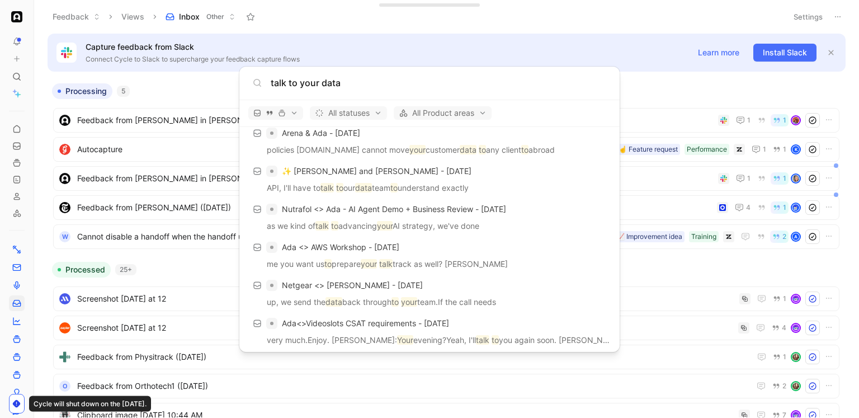
scroll to position [264, 0]
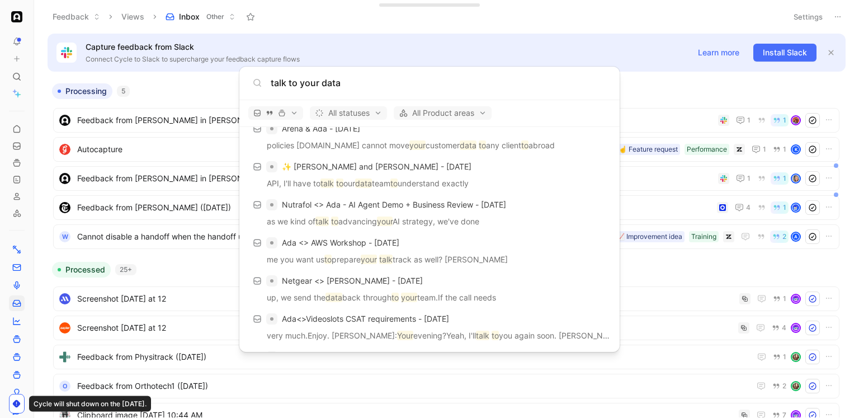
type input "talk to your data"
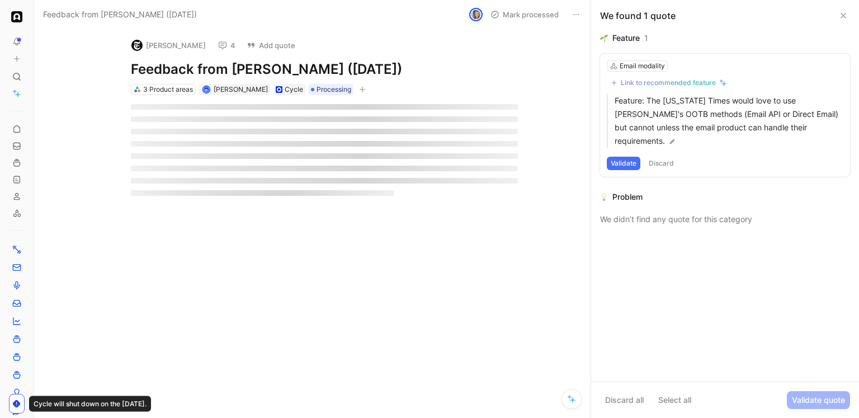
click at [218, 45] on icon at bounding box center [222, 45] width 9 height 9
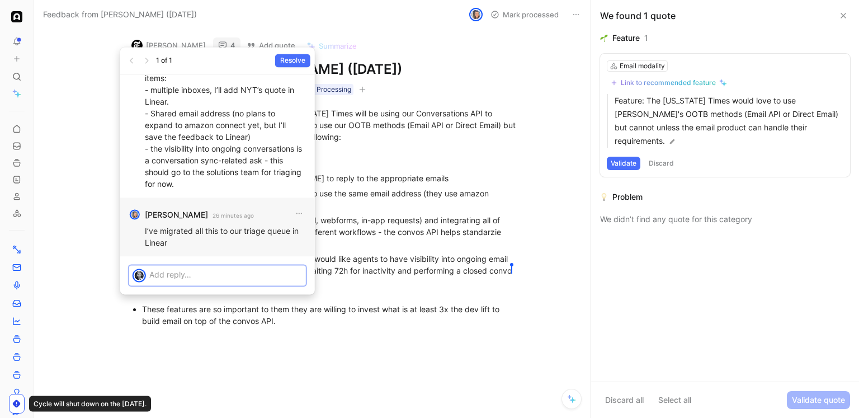
scroll to position [8, 0]
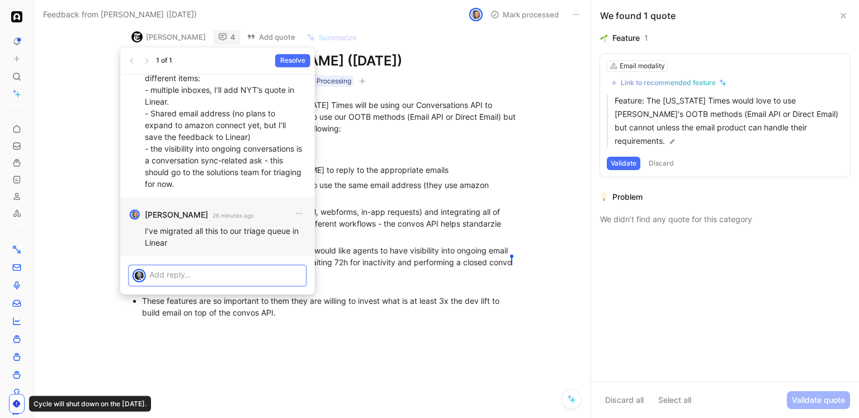
click at [199, 280] on div at bounding box center [227, 274] width 157 height 18
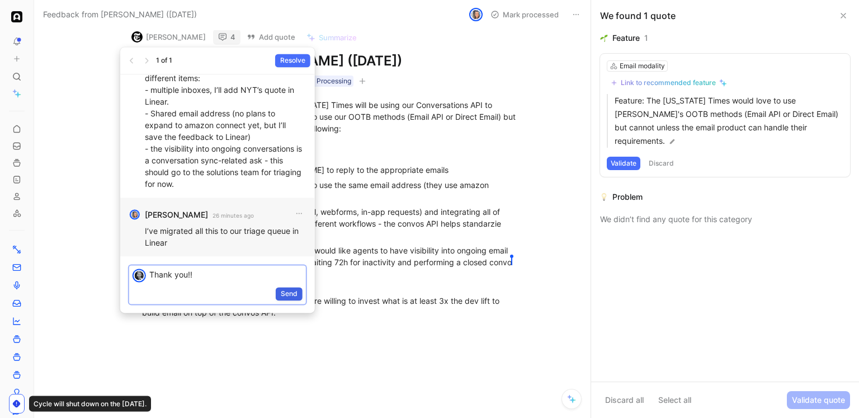
click at [298, 294] on button "Send" at bounding box center [289, 293] width 27 height 13
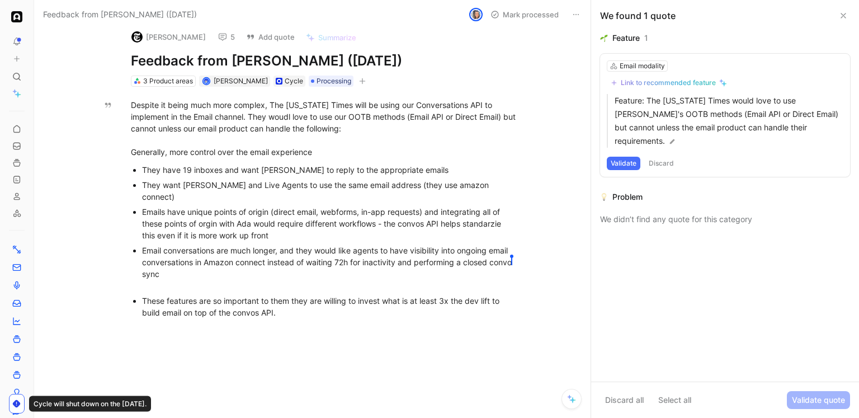
click at [513, 13] on button "Mark processed" at bounding box center [525, 15] width 78 height 16
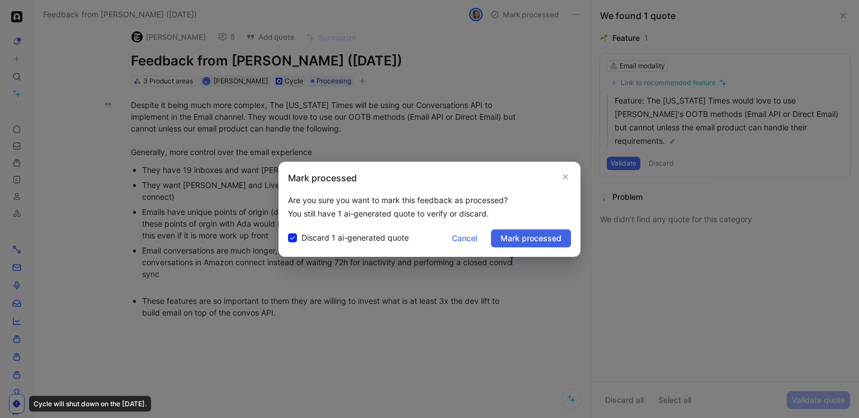
click at [527, 235] on span "Mark processed" at bounding box center [531, 238] width 61 height 13
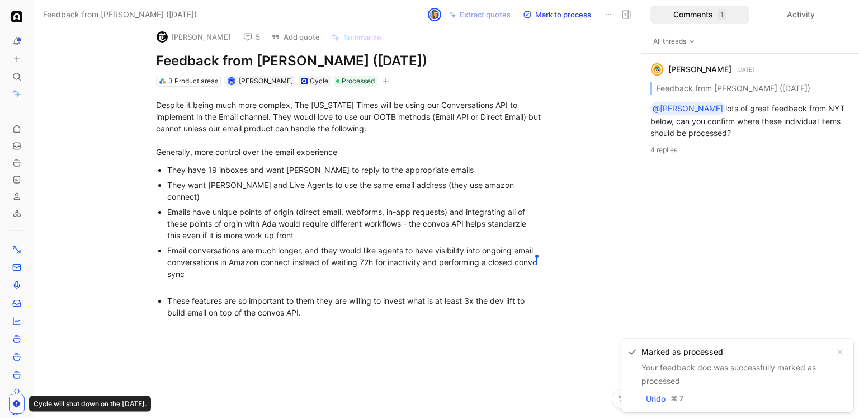
click at [248, 33] on button "5" at bounding box center [251, 37] width 27 height 16
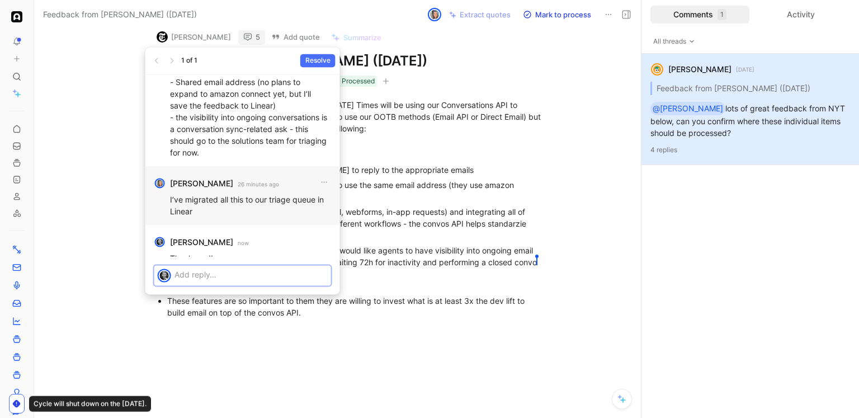
scroll to position [-16, 0]
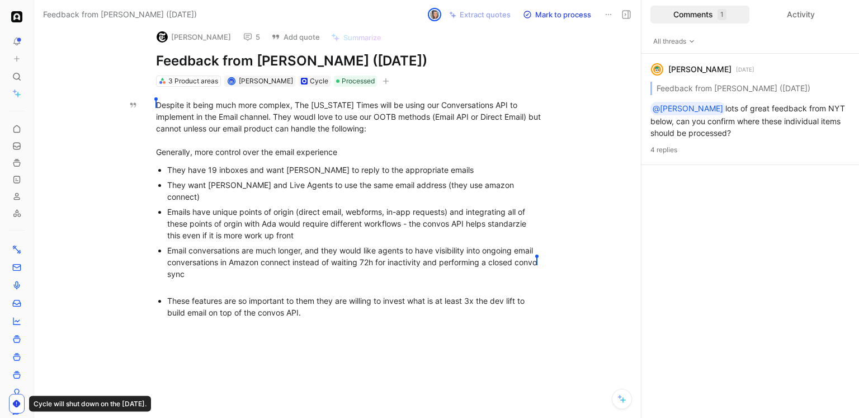
click at [244, 36] on use at bounding box center [248, 37] width 8 height 7
click at [628, 15] on use at bounding box center [627, 15] width 8 height 8
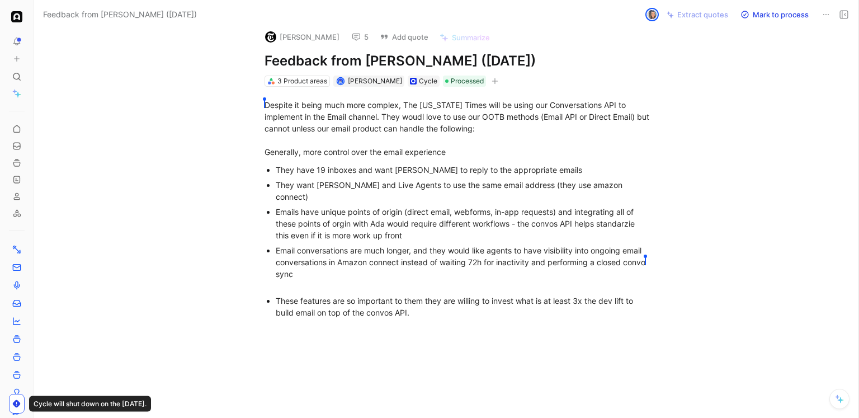
click at [18, 38] on icon at bounding box center [16, 41] width 9 height 9
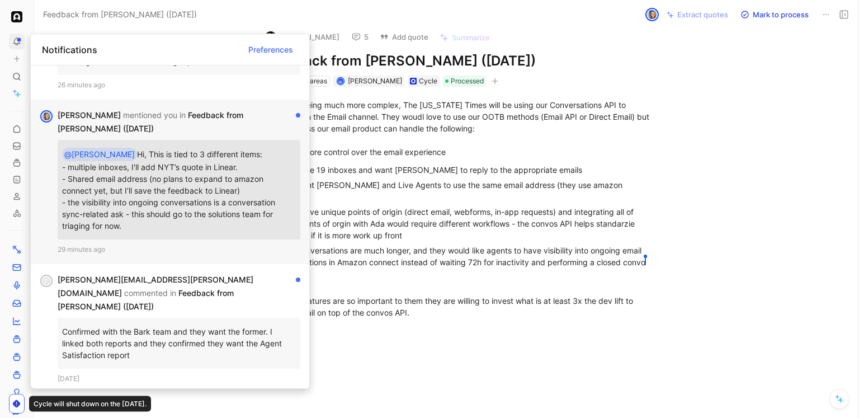
scroll to position [60, 0]
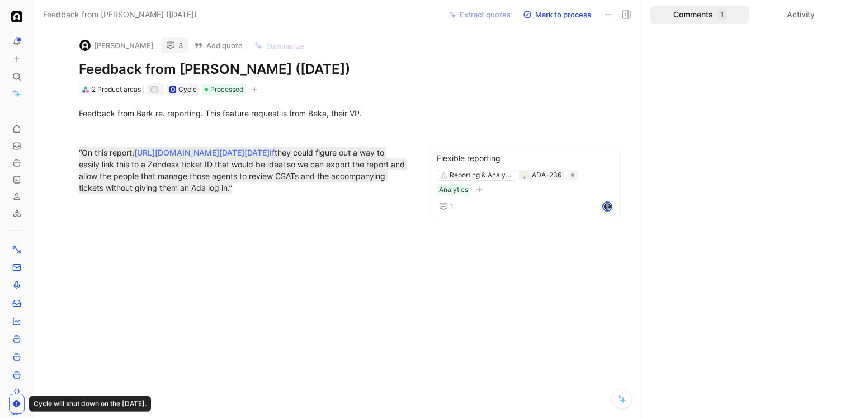
scroll to position [-1, 0]
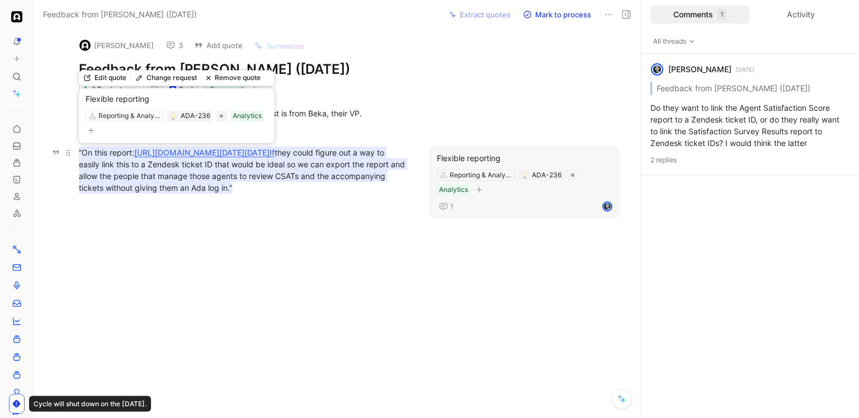
click at [256, 192] on mark "“ On this report: [URL][DOMAIN_NAME][DATE][DATE] If they could figure out a way…" at bounding box center [243, 170] width 328 height 47
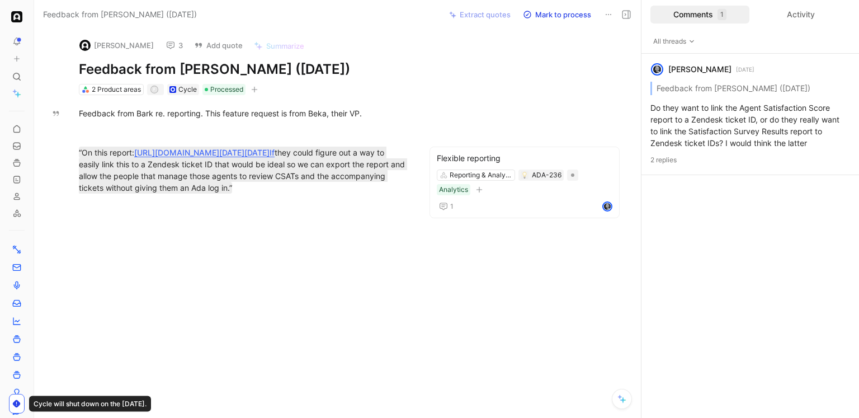
click at [161, 45] on button "3" at bounding box center [174, 45] width 27 height 16
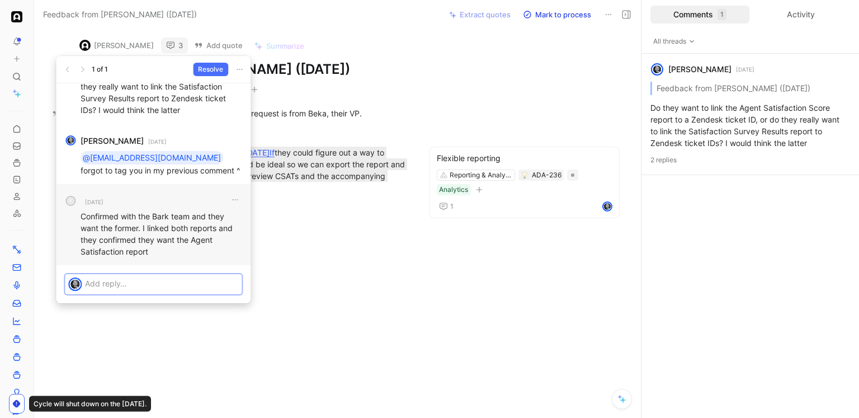
click at [182, 282] on p at bounding box center [161, 283] width 153 height 12
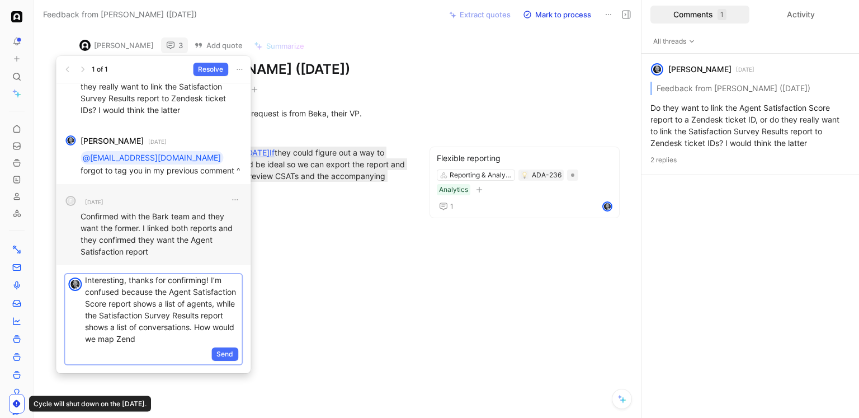
scroll to position [16, 0]
drag, startPoint x: 172, startPoint y: 336, endPoint x: 143, endPoint y: 325, distance: 31.0
click at [143, 325] on p "Interesting, thanks for confirming! I’m confused because the Agent Satisfaction…" at bounding box center [161, 307] width 153 height 70
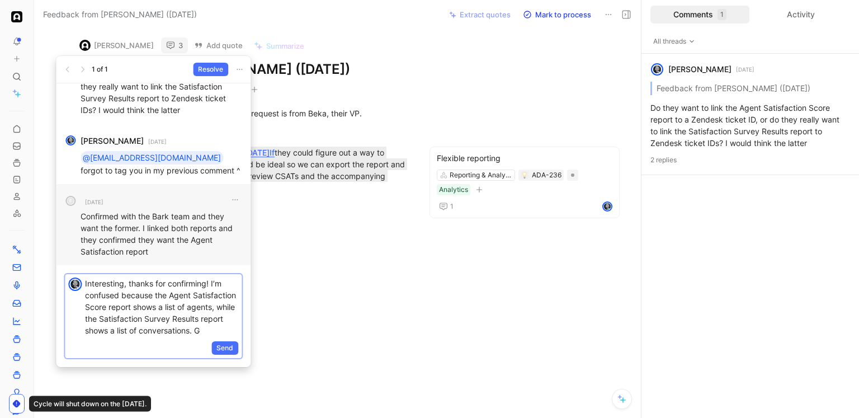
scroll to position [6, 0]
drag, startPoint x: 182, startPoint y: 343, endPoint x: 140, endPoint y: 336, distance: 43.1
click at [140, 336] on div "Interesting, thanks for confirming! I’m confused because the Agent Satisfaction…" at bounding box center [163, 306] width 157 height 65
click at [222, 352] on span "Send" at bounding box center [224, 347] width 17 height 11
